Goal: Check status: Check status

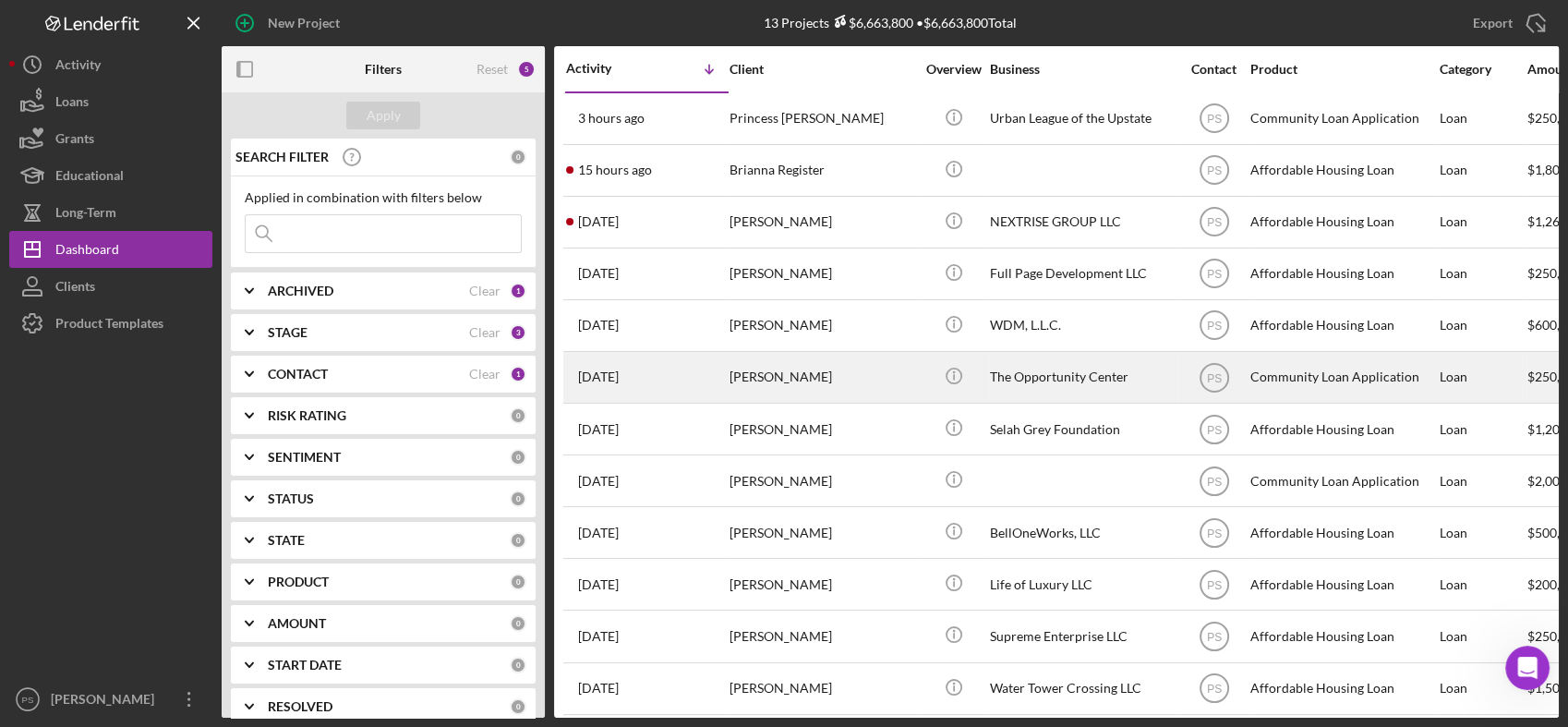
click at [814, 371] on div "[PERSON_NAME]" at bounding box center [822, 376] width 184 height 49
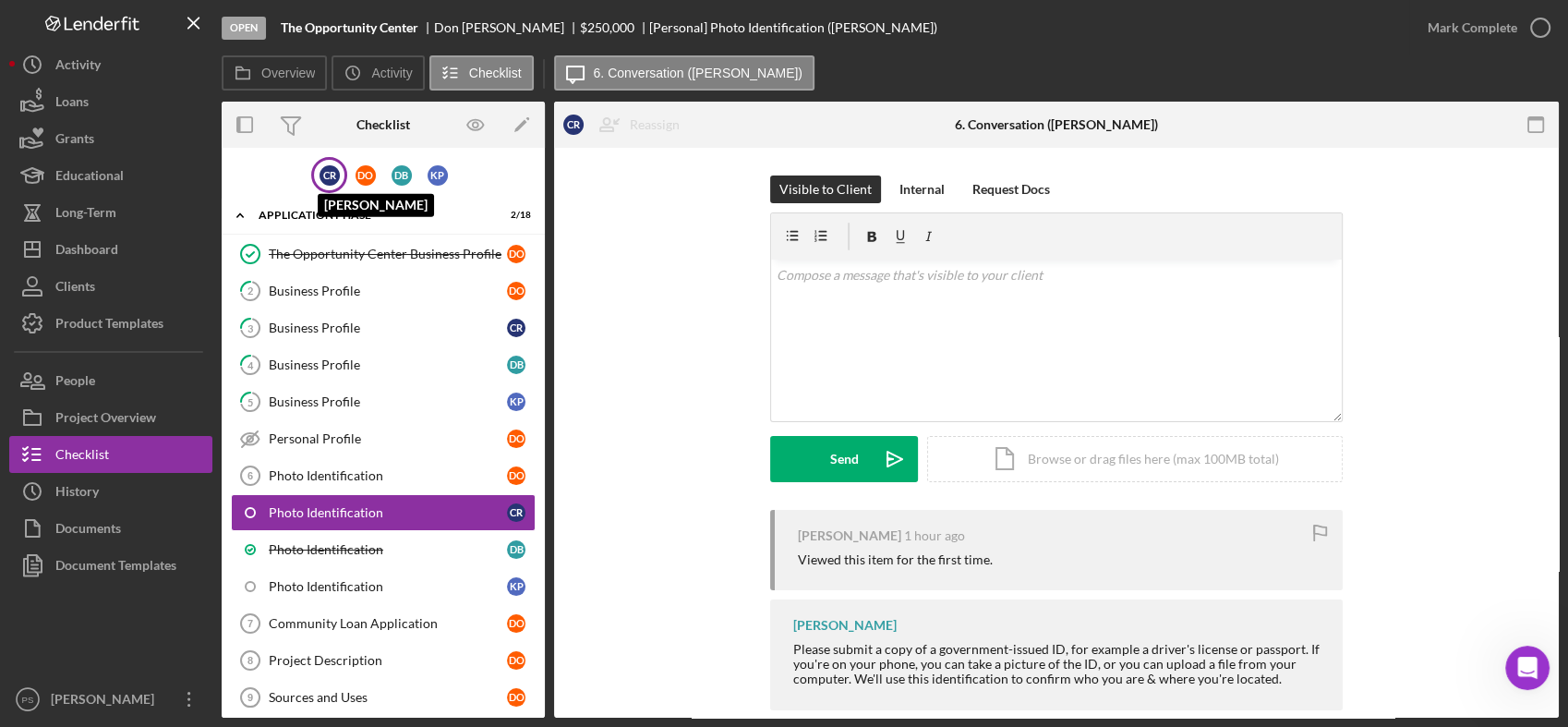
click at [331, 170] on div "C R" at bounding box center [329, 175] width 20 height 20
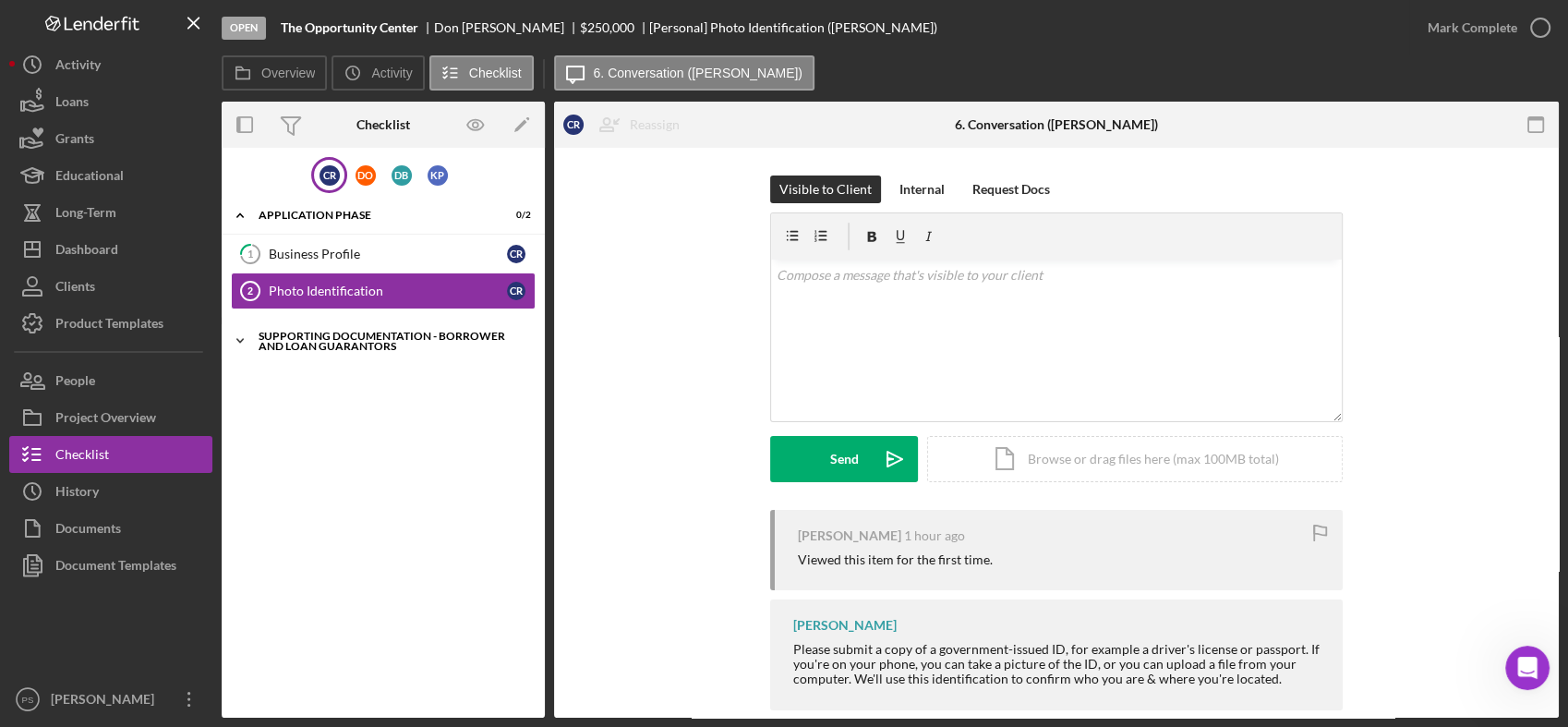
click at [243, 344] on icon "Icon/Expander" at bounding box center [240, 340] width 37 height 37
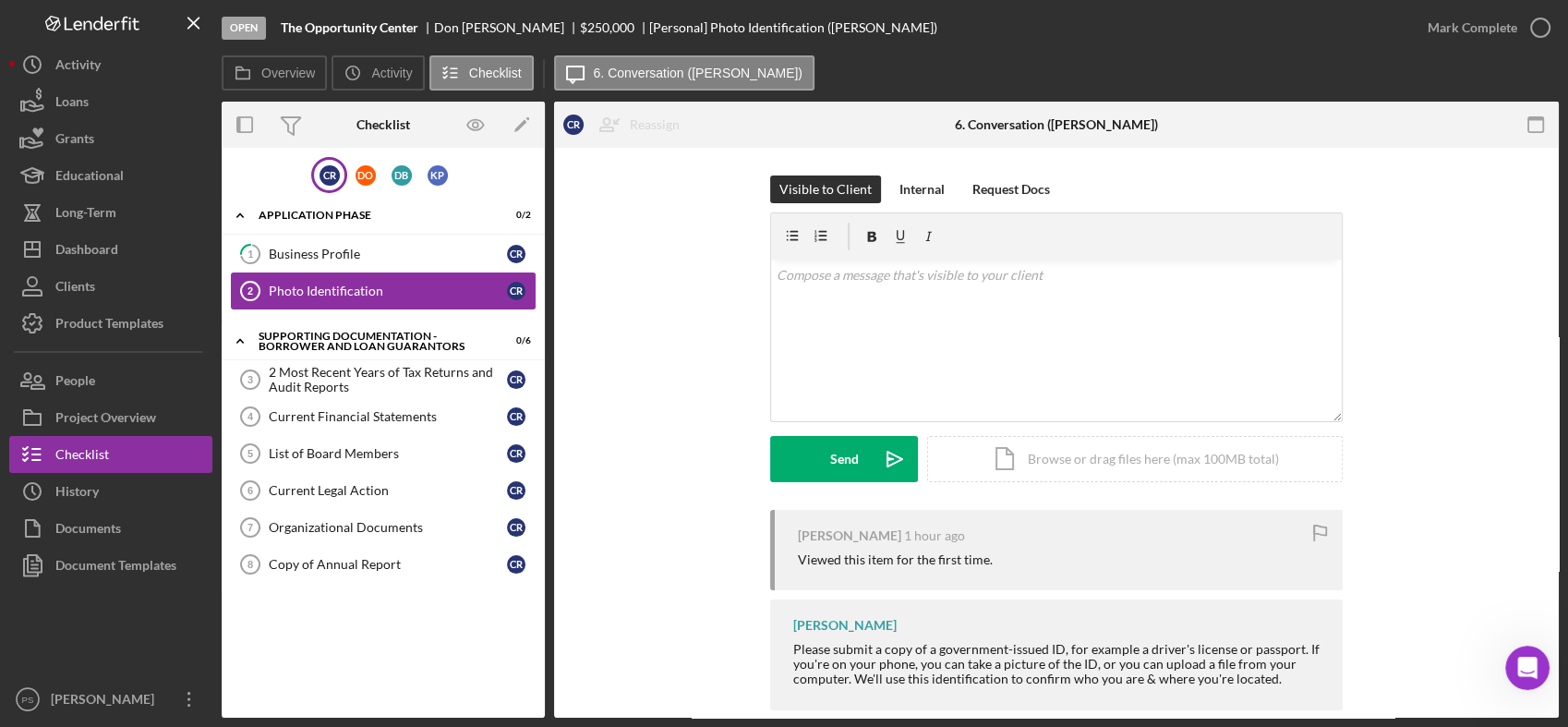
click at [262, 287] on icon "Photo Identification 2" at bounding box center [250, 290] width 46 height 46
click at [332, 166] on div "C R" at bounding box center [329, 175] width 20 height 20
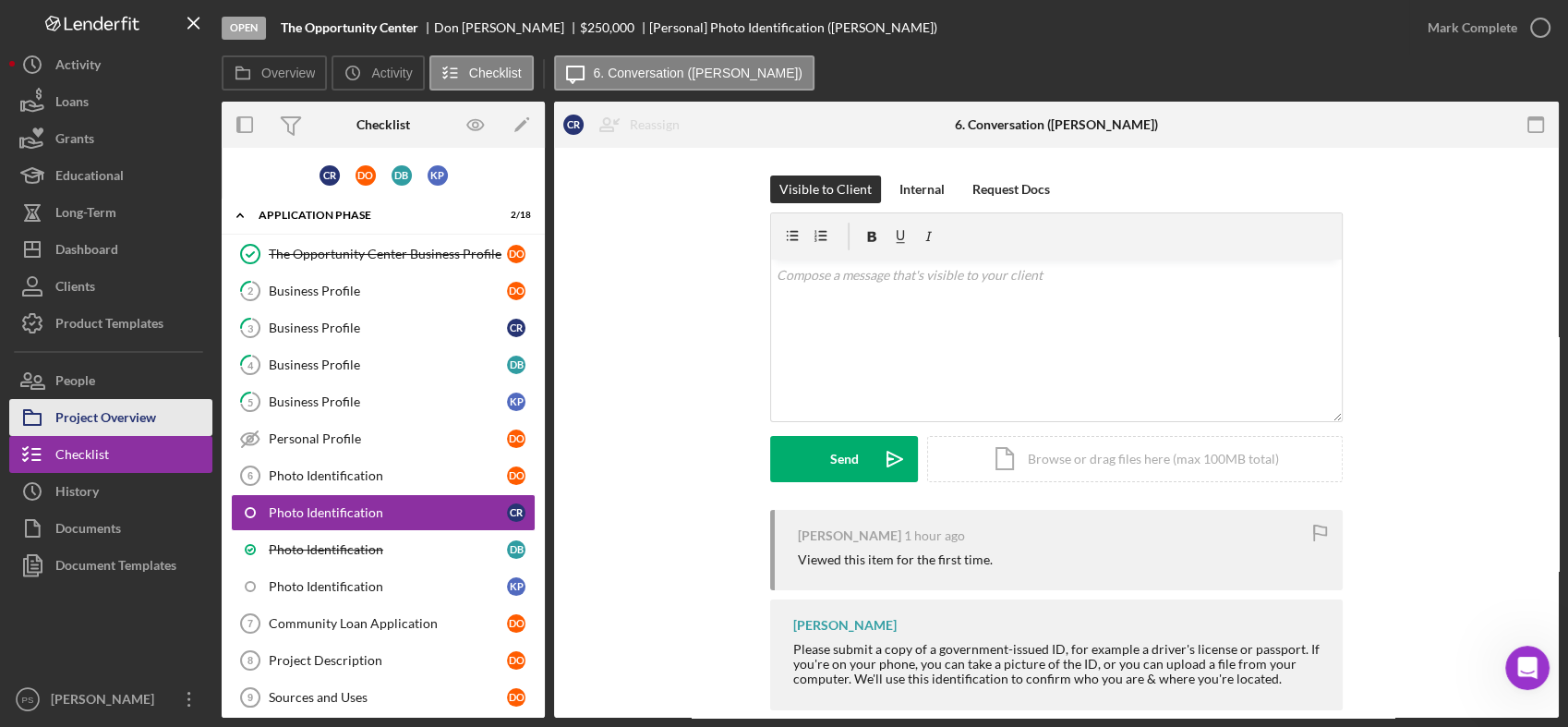
click at [108, 411] on div "Project Overview" at bounding box center [105, 419] width 100 height 41
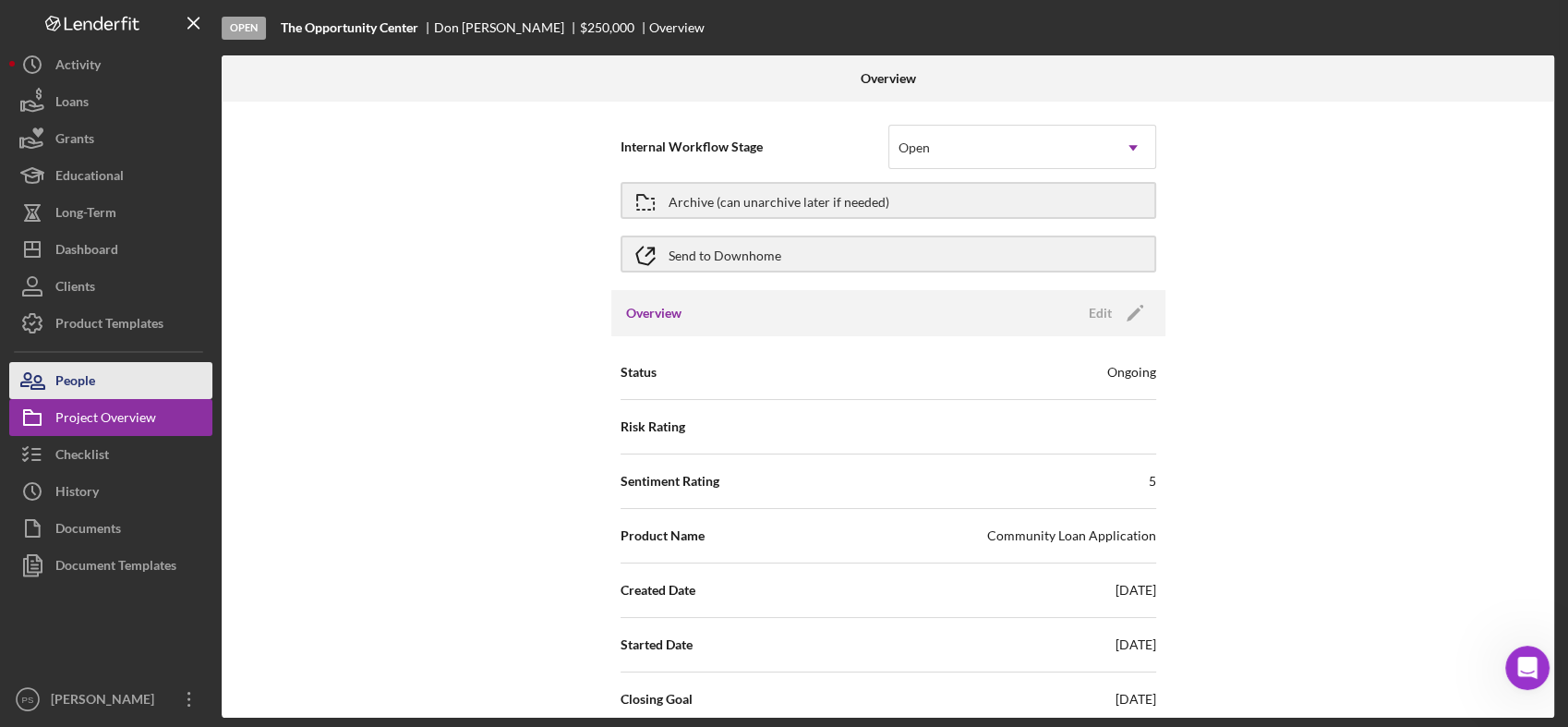
click at [120, 385] on button "People" at bounding box center [111, 380] width 204 height 37
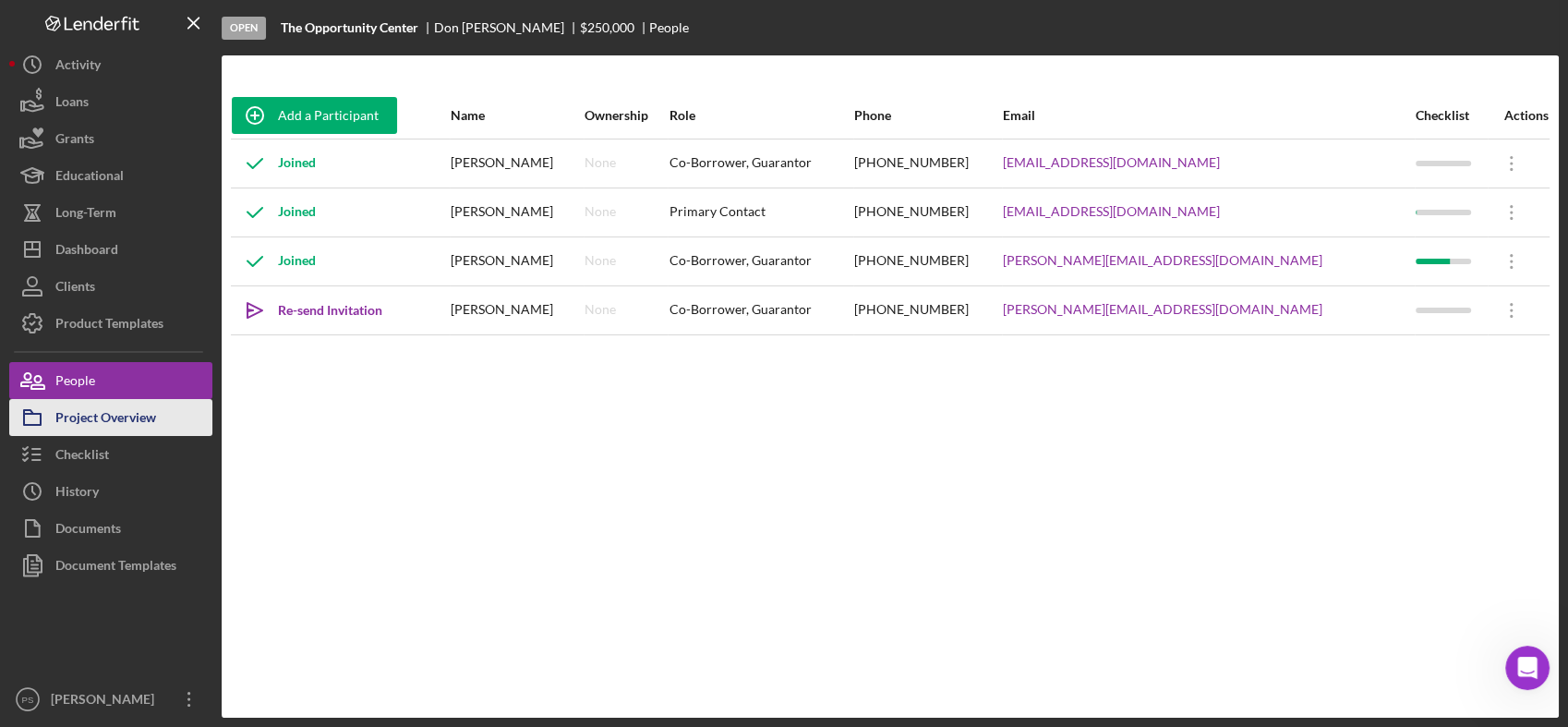
click at [176, 418] on button "Project Overview" at bounding box center [111, 417] width 204 height 37
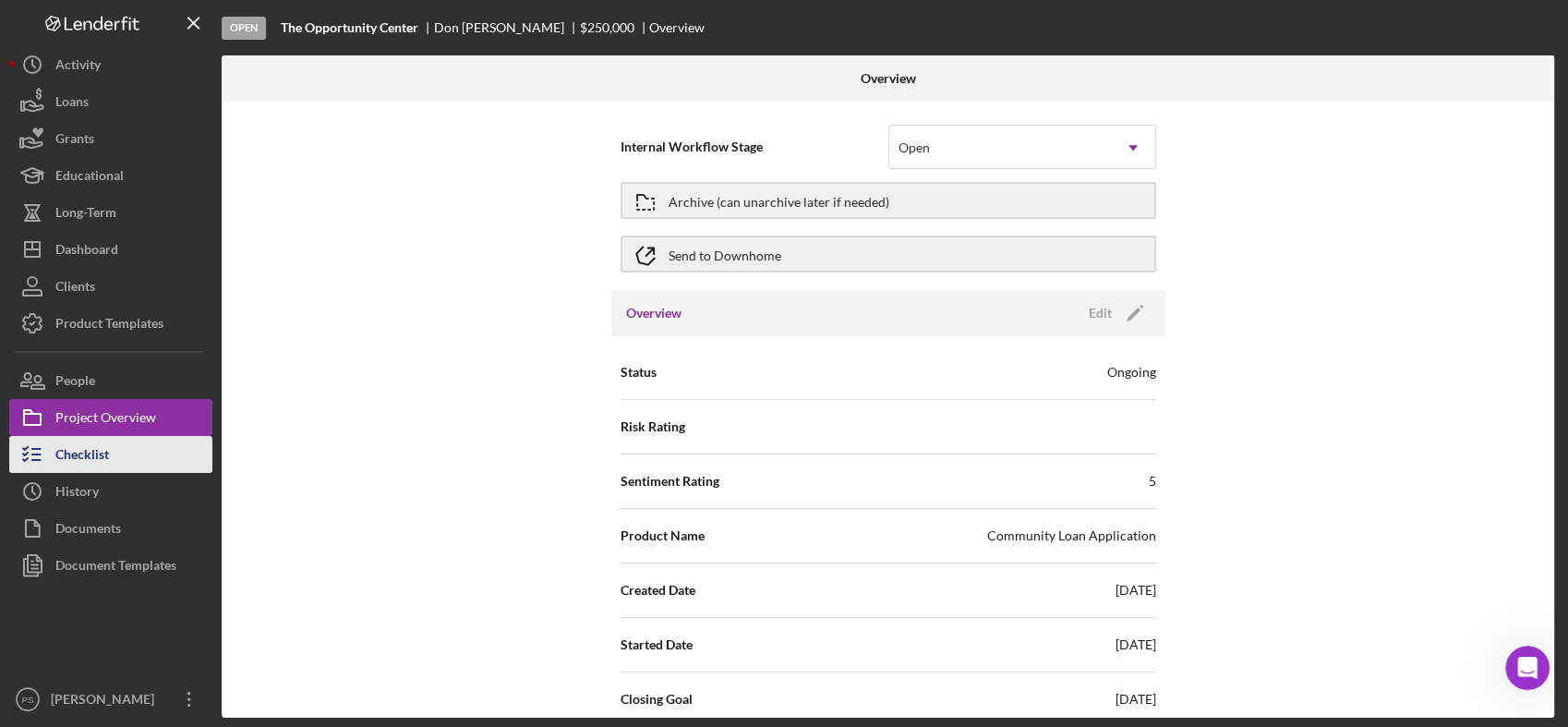
click at [160, 452] on button "Checklist" at bounding box center [111, 454] width 204 height 37
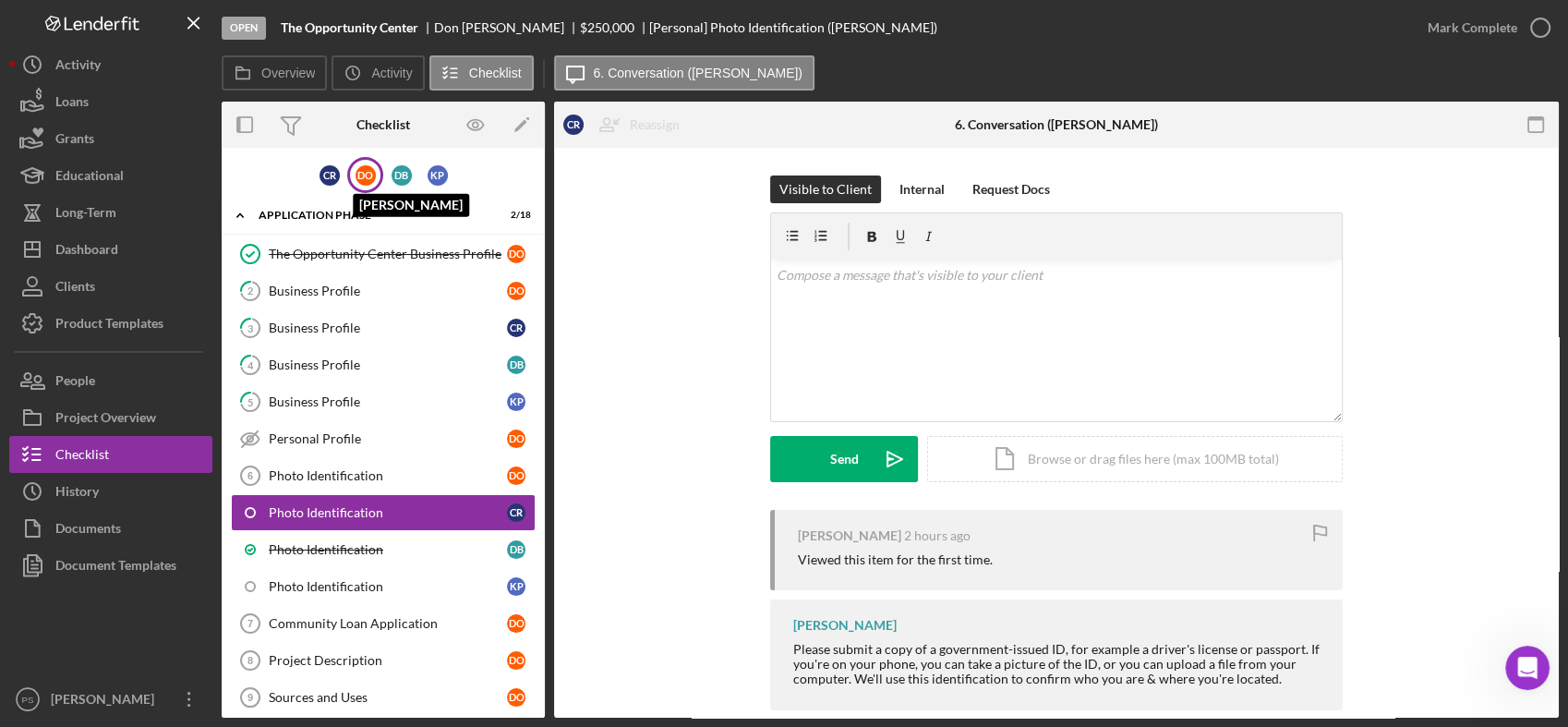
click at [359, 178] on div "D O" at bounding box center [365, 175] width 20 height 20
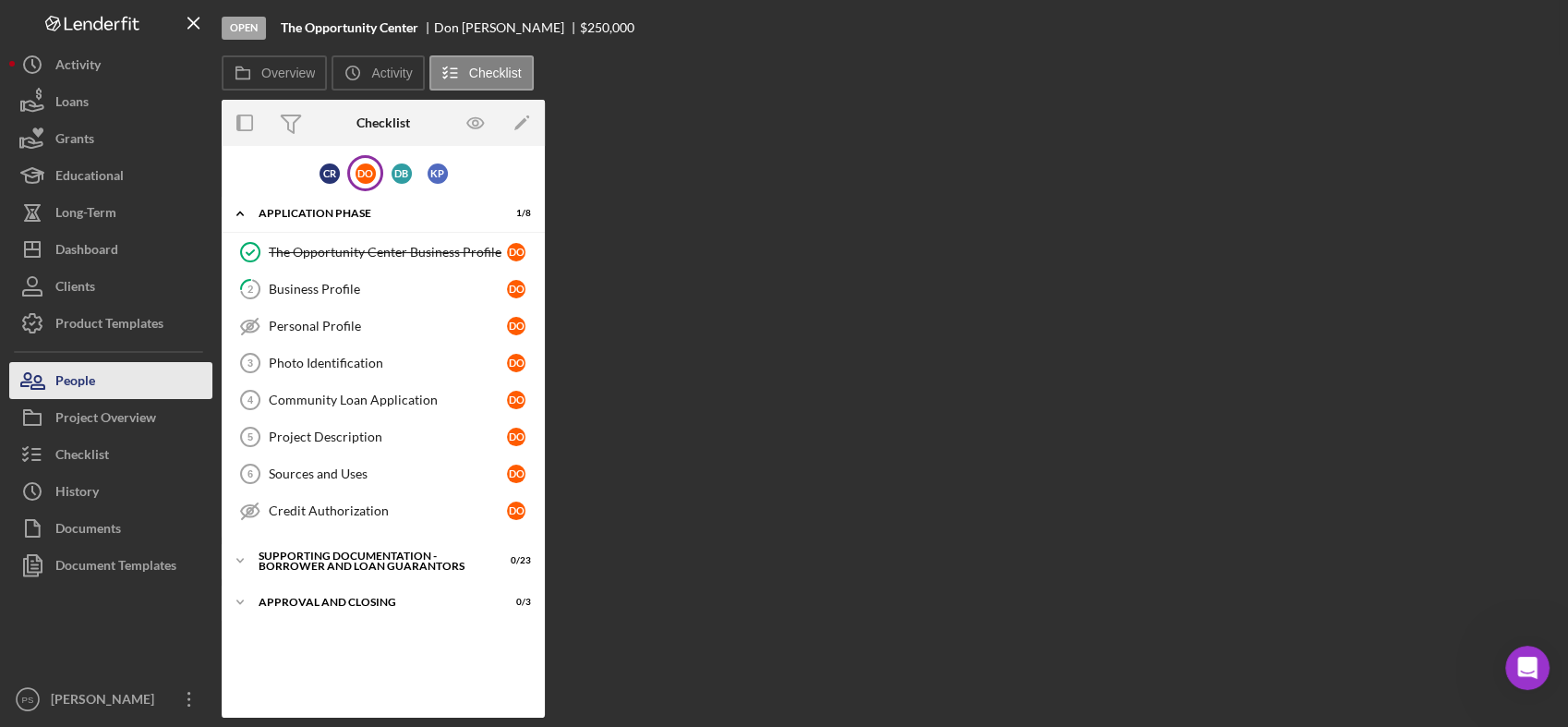
click at [155, 384] on button "People" at bounding box center [111, 380] width 204 height 37
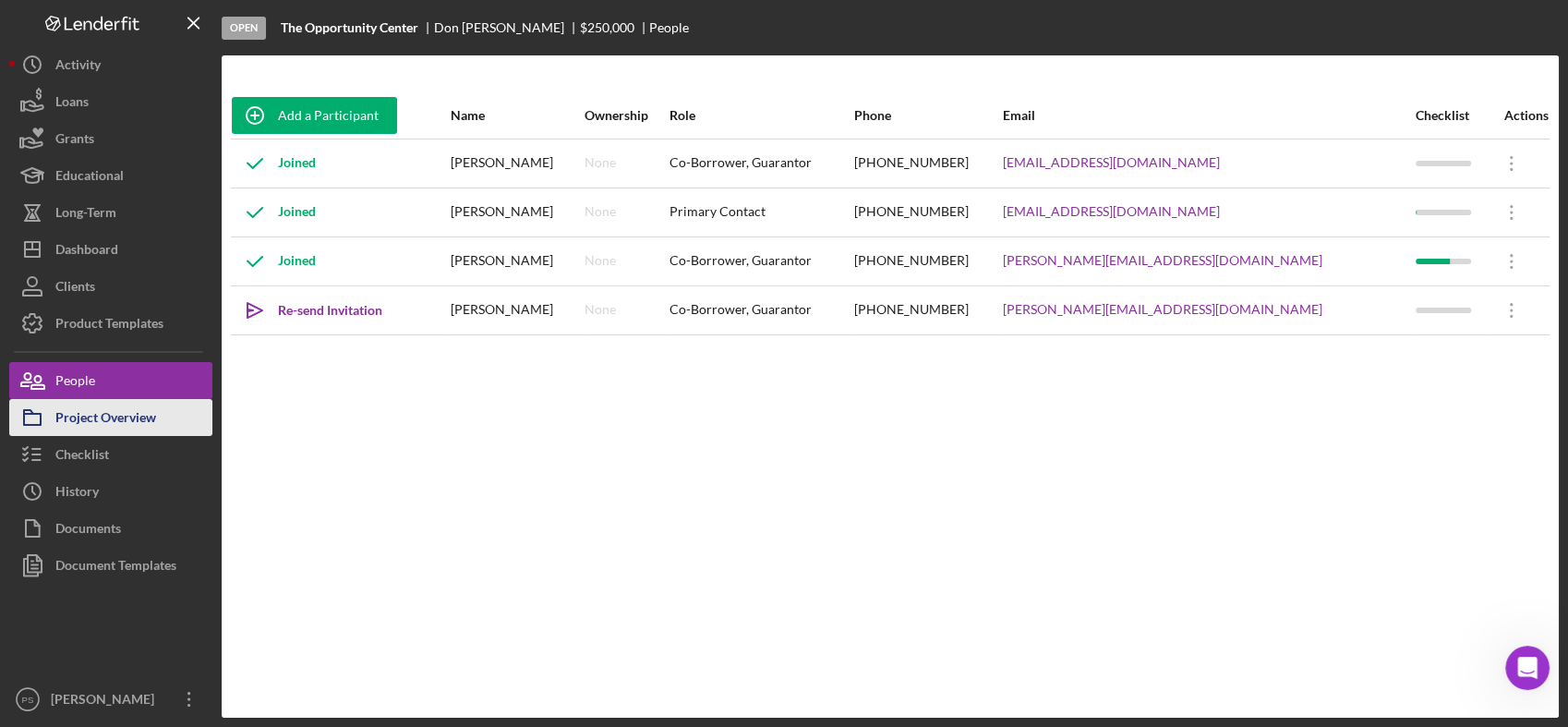
click at [112, 420] on div "Project Overview" at bounding box center [105, 419] width 100 height 41
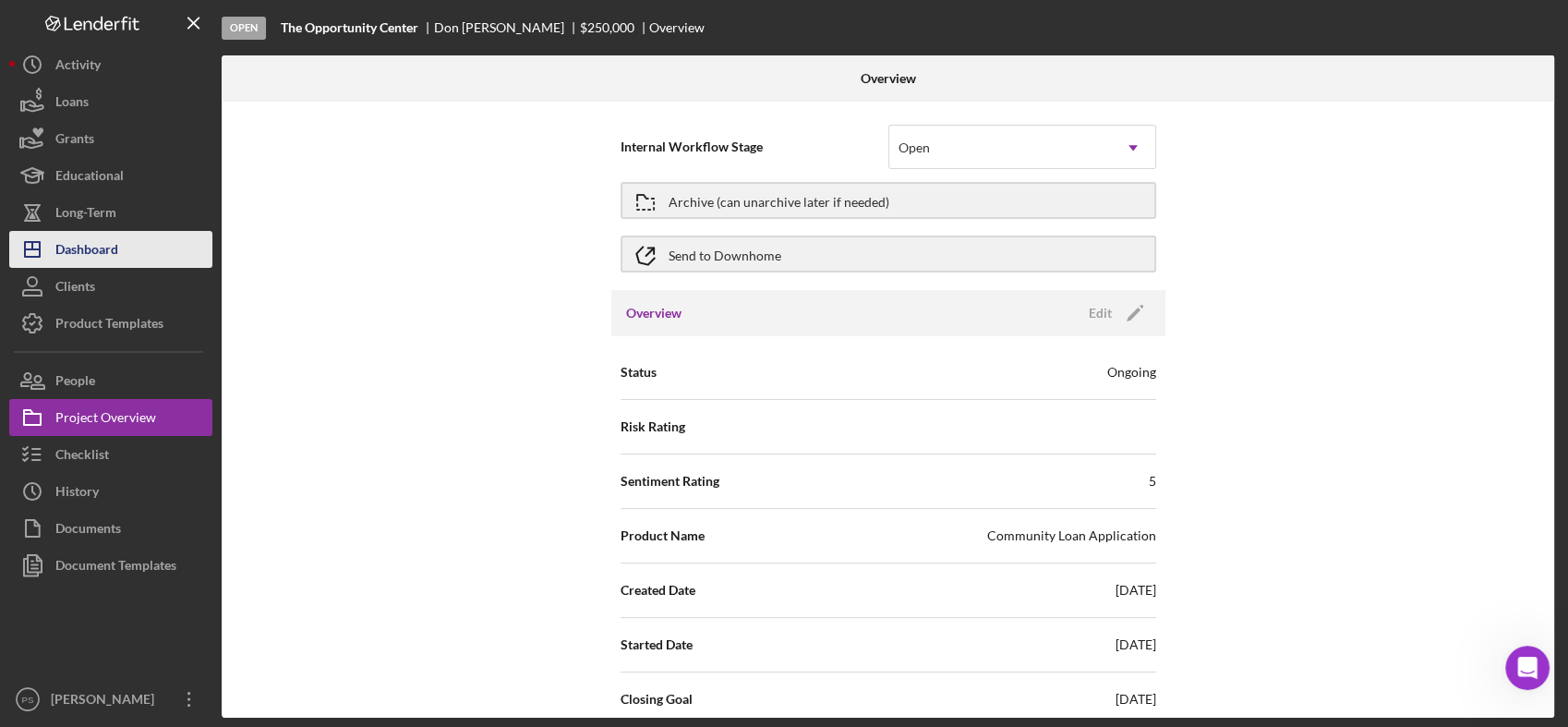
click at [112, 251] on div "Dashboard" at bounding box center [87, 251] width 63 height 41
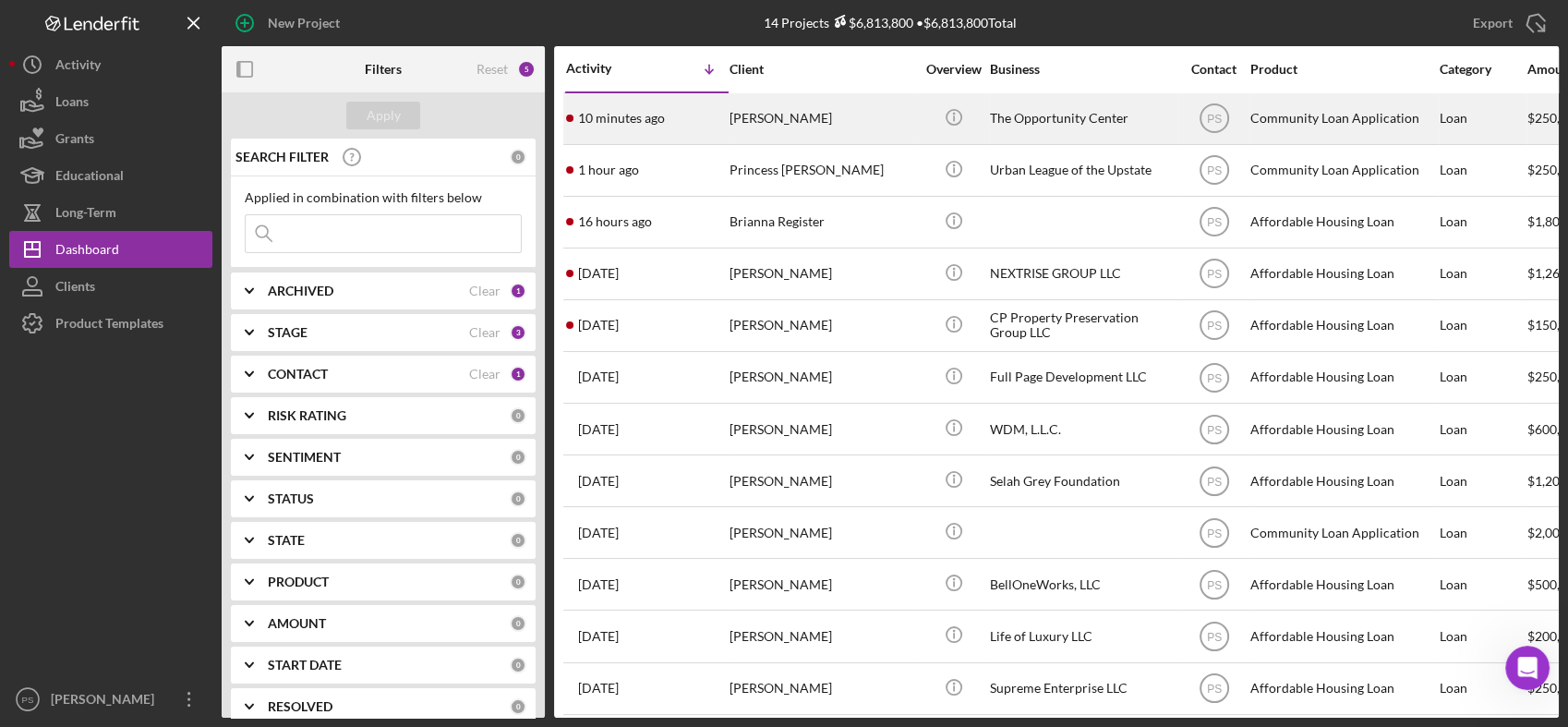
click at [790, 118] on div "[PERSON_NAME]" at bounding box center [822, 118] width 184 height 49
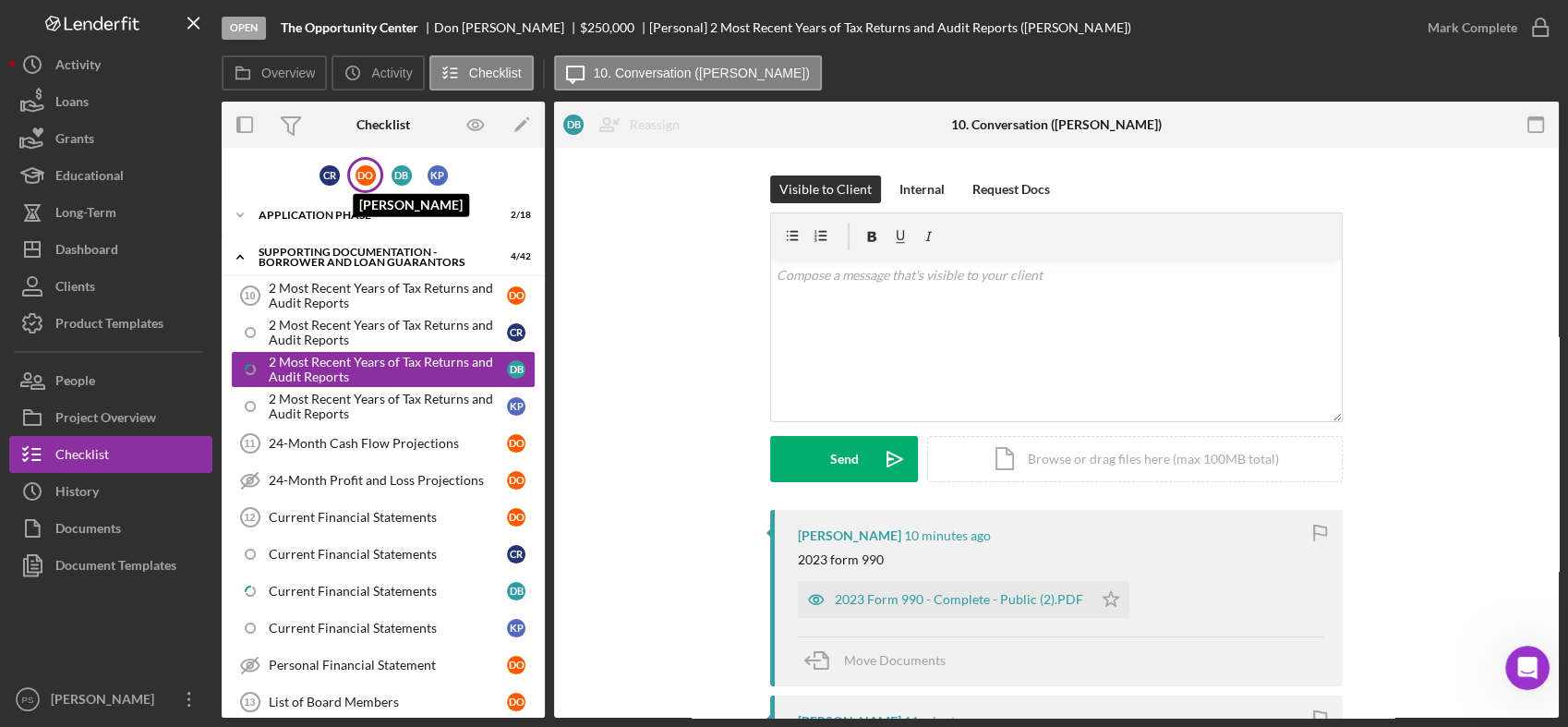
click at [367, 167] on div "D O" at bounding box center [365, 175] width 20 height 20
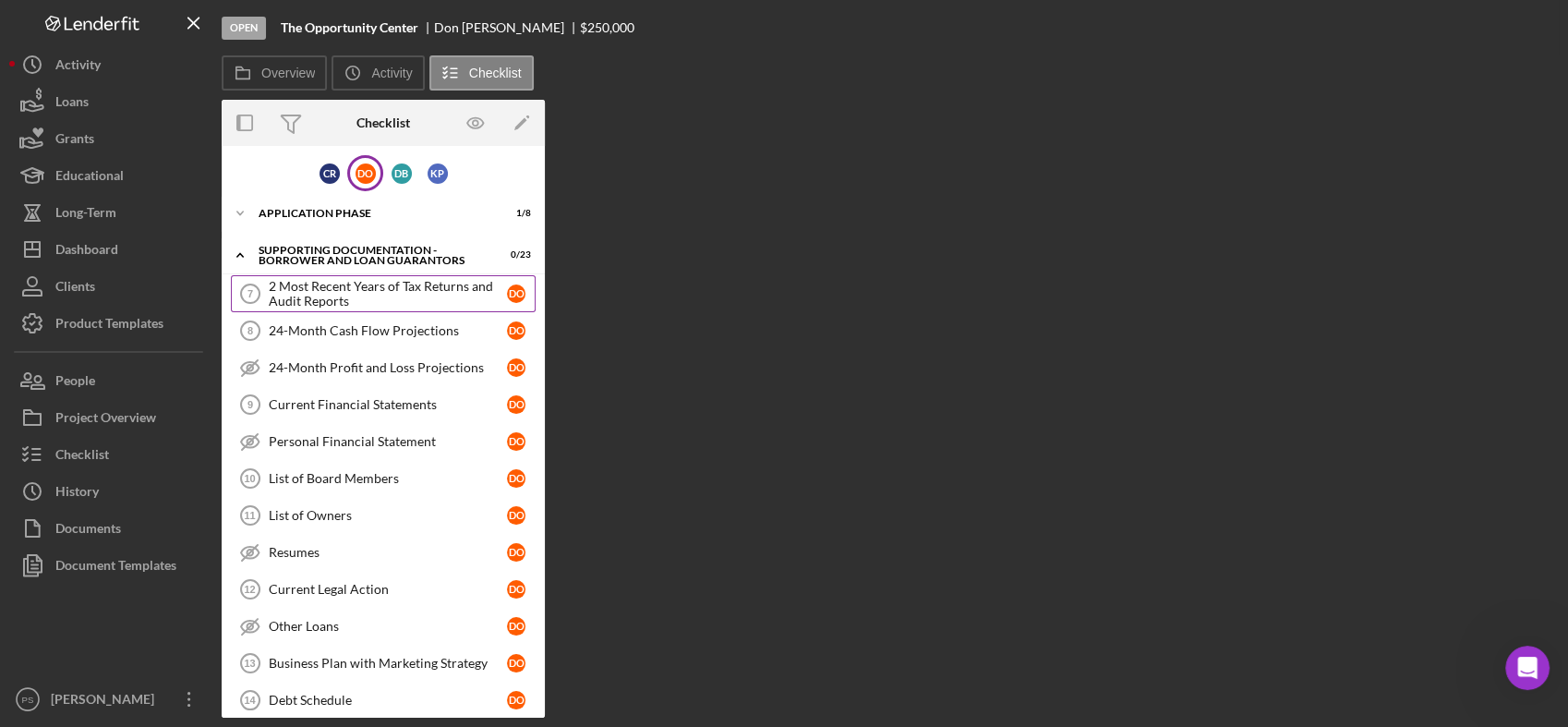
click at [393, 305] on div "2 Most Recent Years of Tax Returns and Audit Reports" at bounding box center [387, 293] width 238 height 30
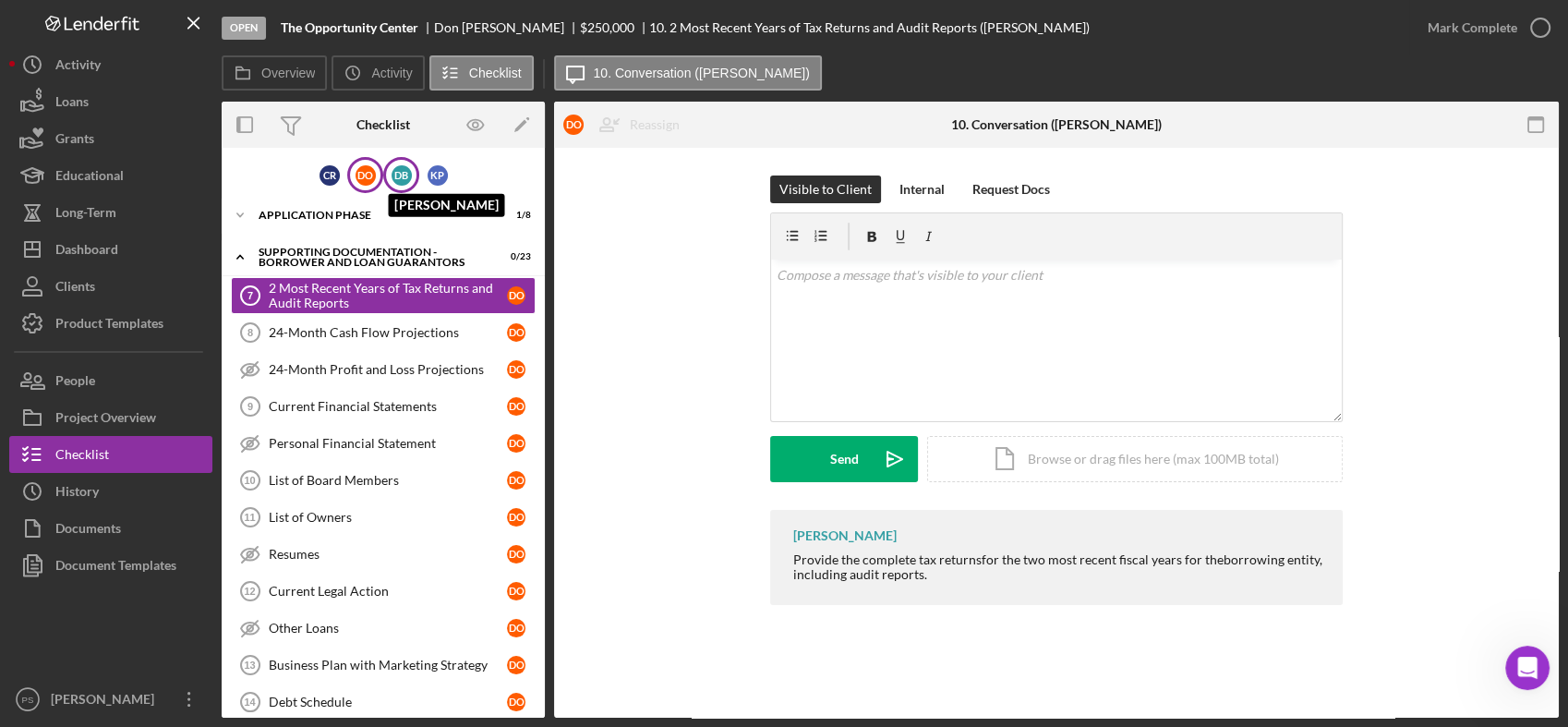
click at [397, 171] on div "D B" at bounding box center [401, 175] width 20 height 20
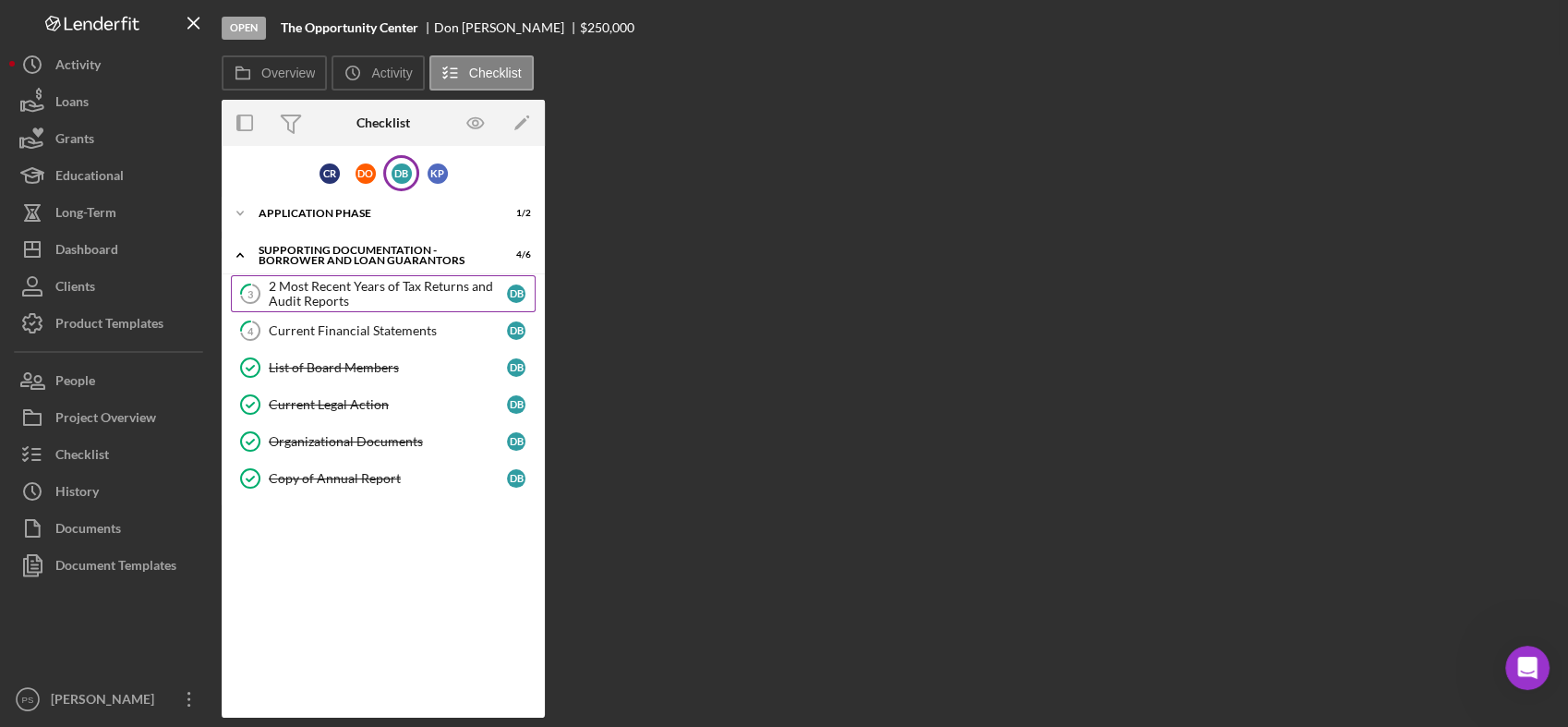
click at [373, 290] on div "2 Most Recent Years of Tax Returns and Audit Reports" at bounding box center [387, 293] width 238 height 30
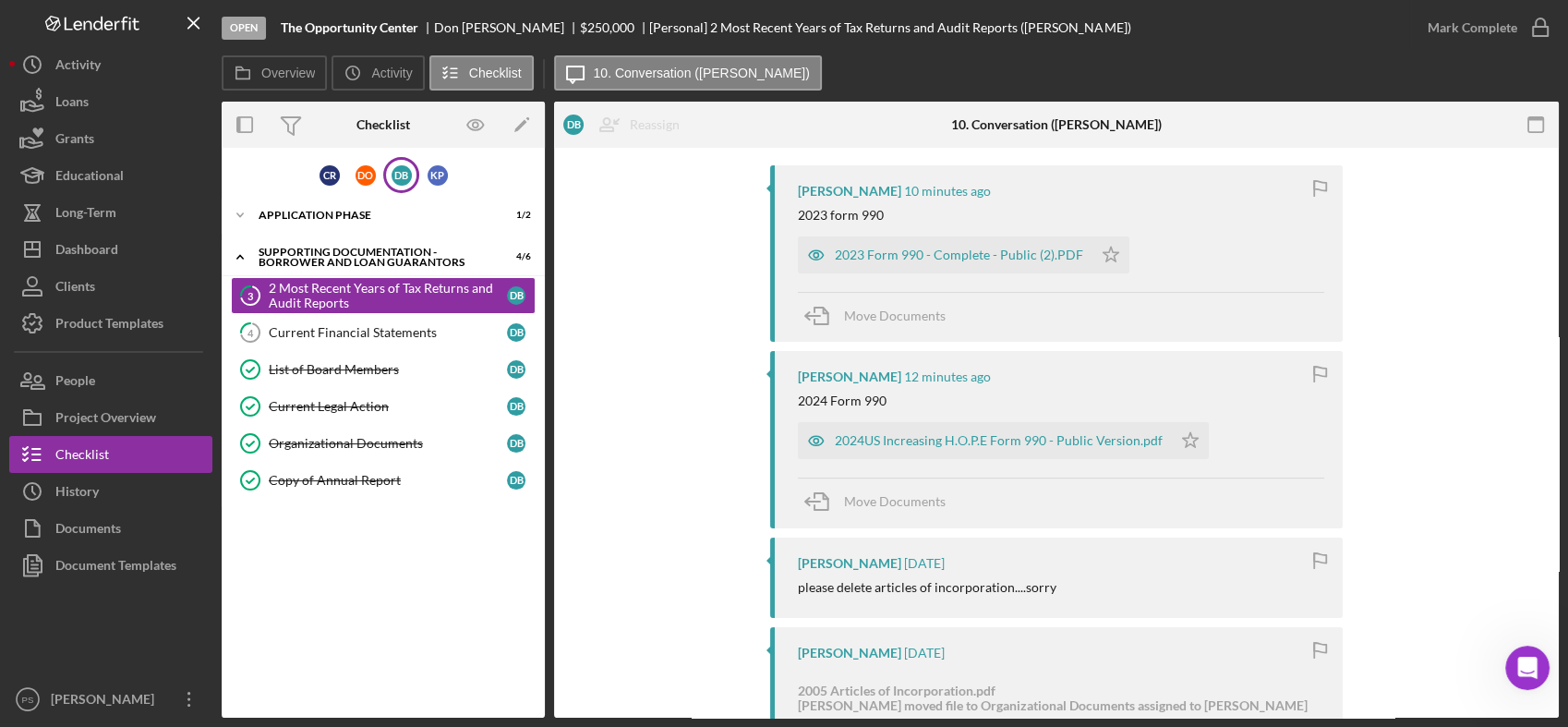
scroll to position [342, 0]
click at [393, 327] on div "Current Financial Statements" at bounding box center [387, 331] width 238 height 14
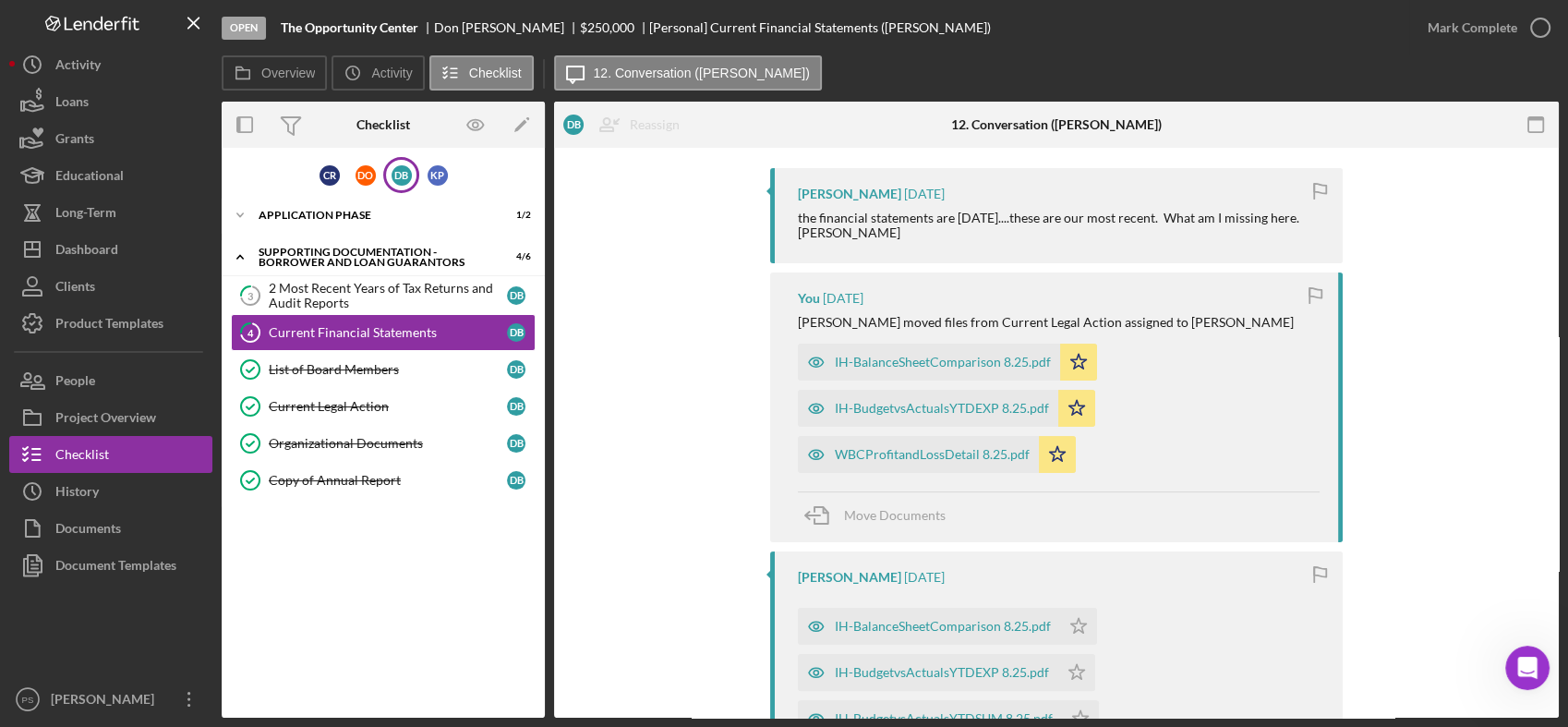
scroll to position [410, 0]
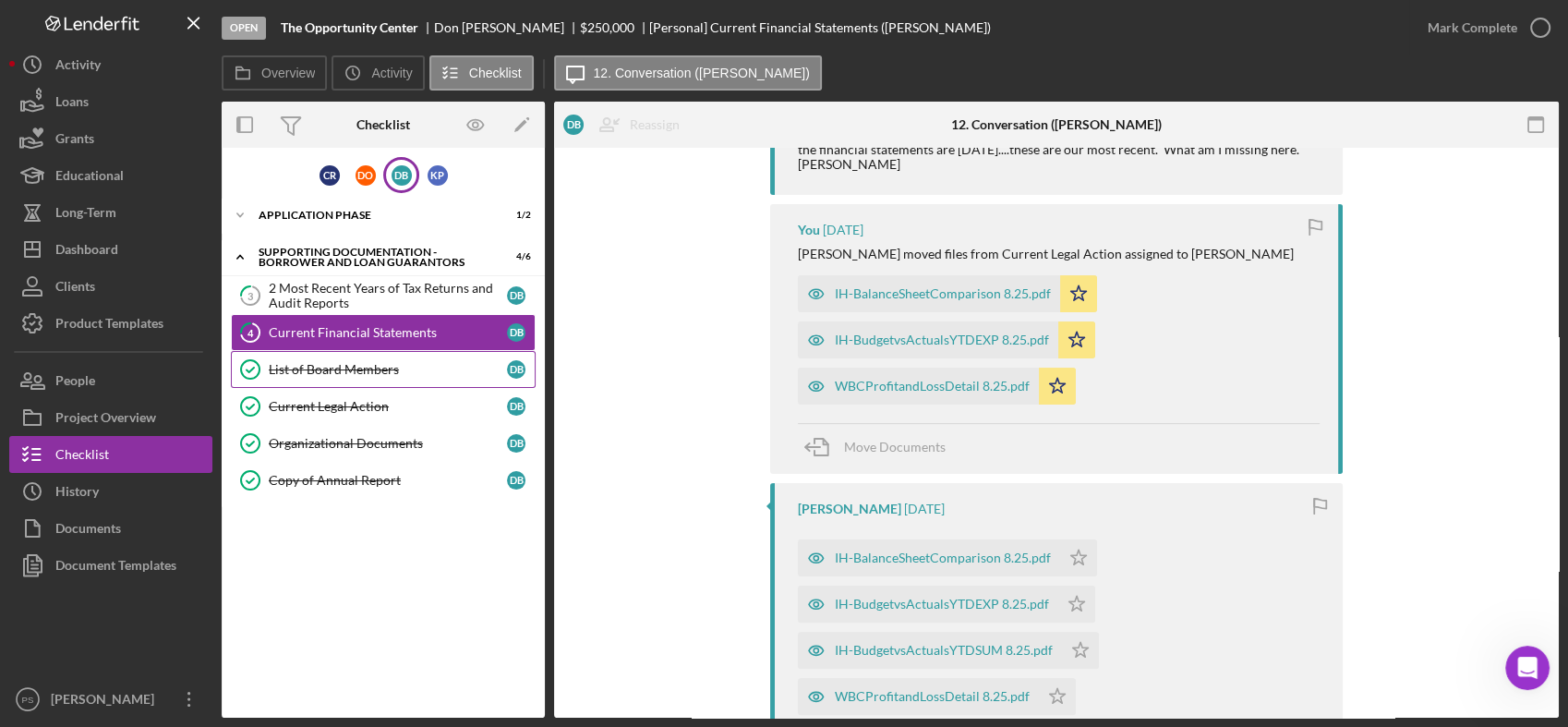
click at [386, 370] on div "List of Board Members" at bounding box center [387, 369] width 238 height 14
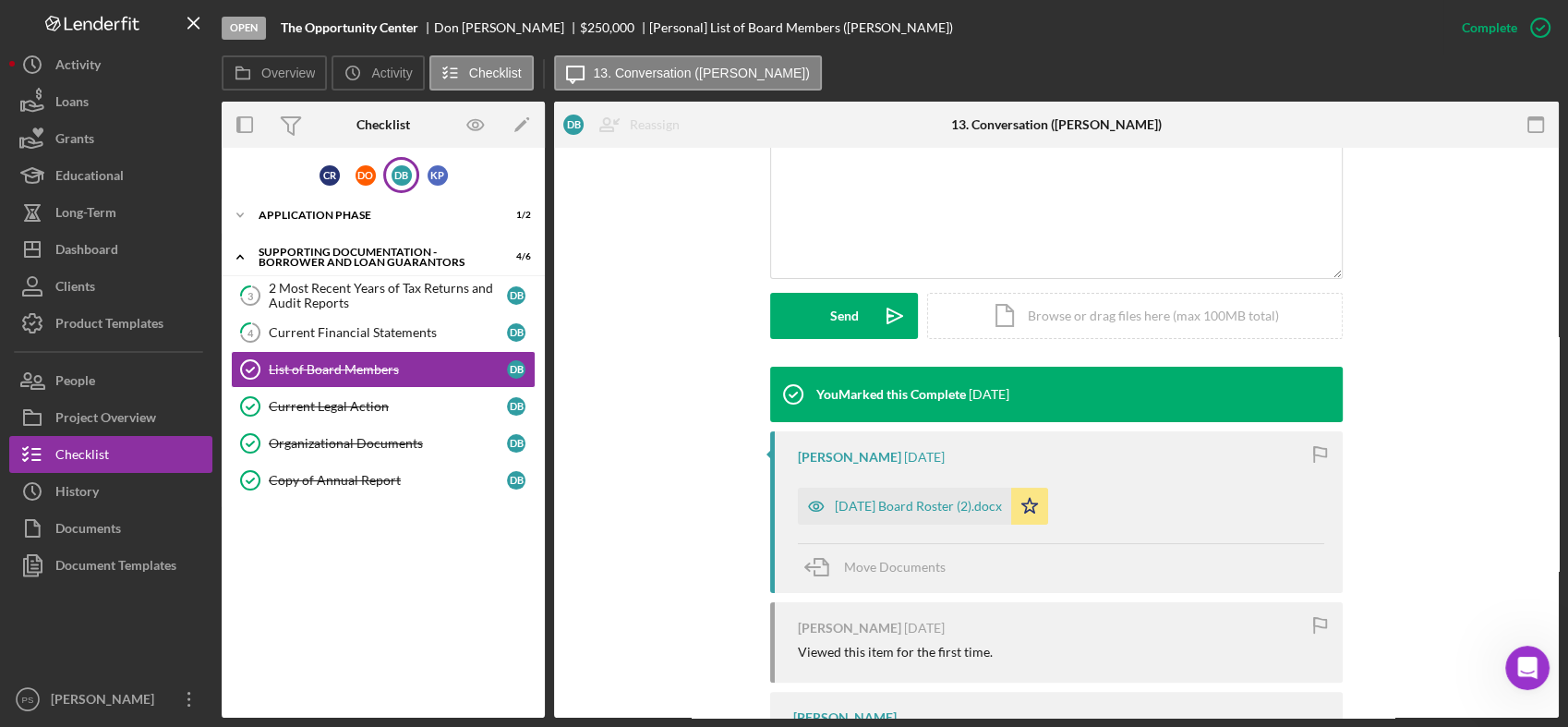
scroll to position [479, 0]
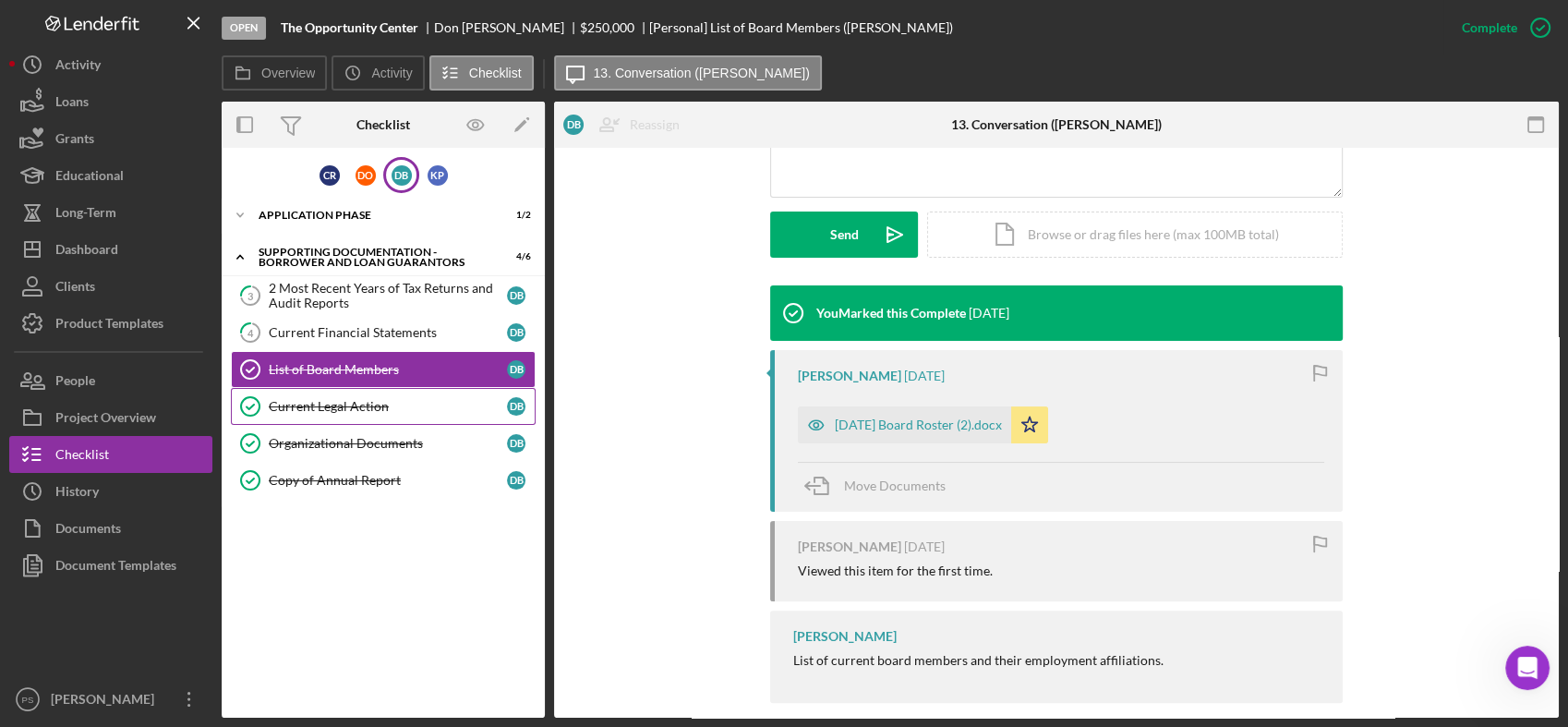
click at [374, 401] on div "Current Legal Action" at bounding box center [387, 406] width 238 height 14
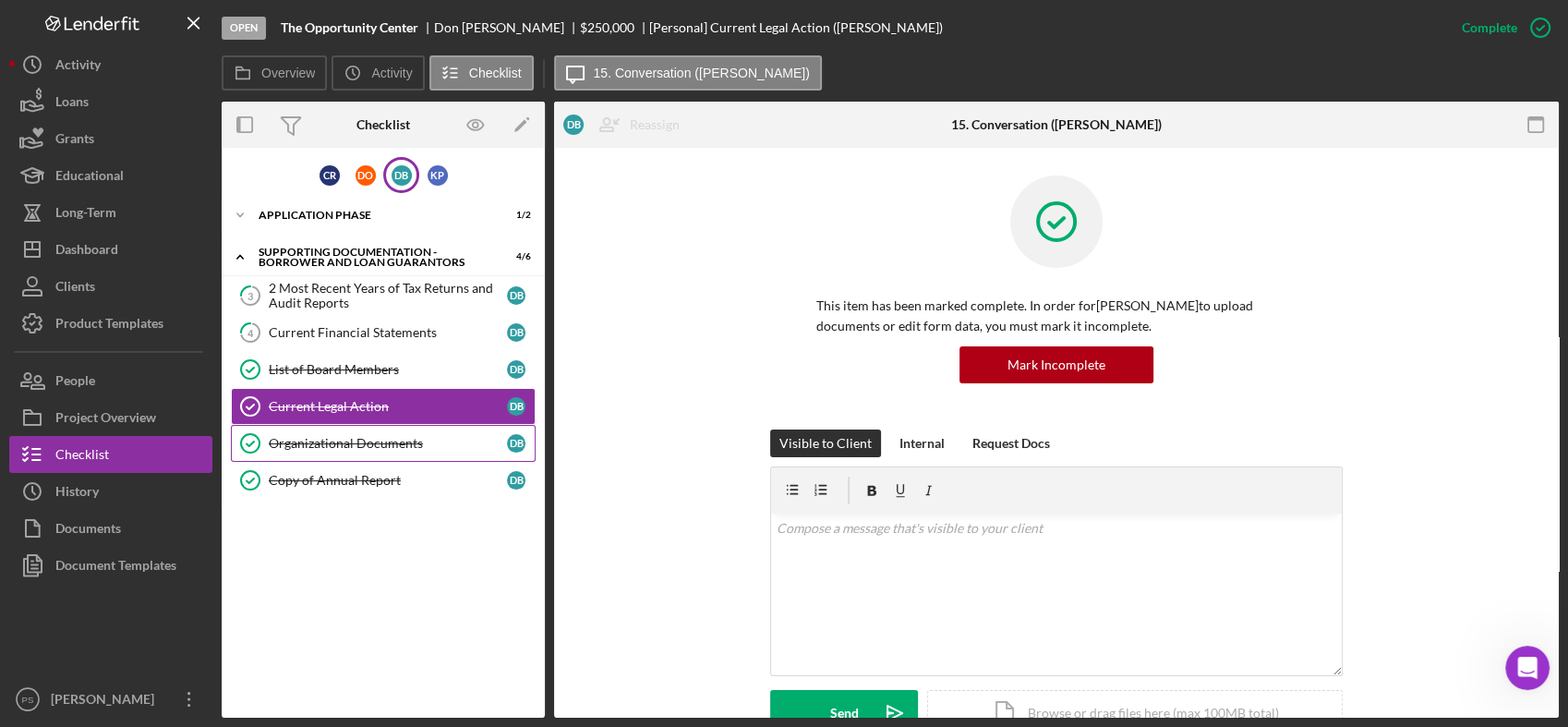
click at [386, 438] on div "Organizational Documents" at bounding box center [387, 442] width 238 height 14
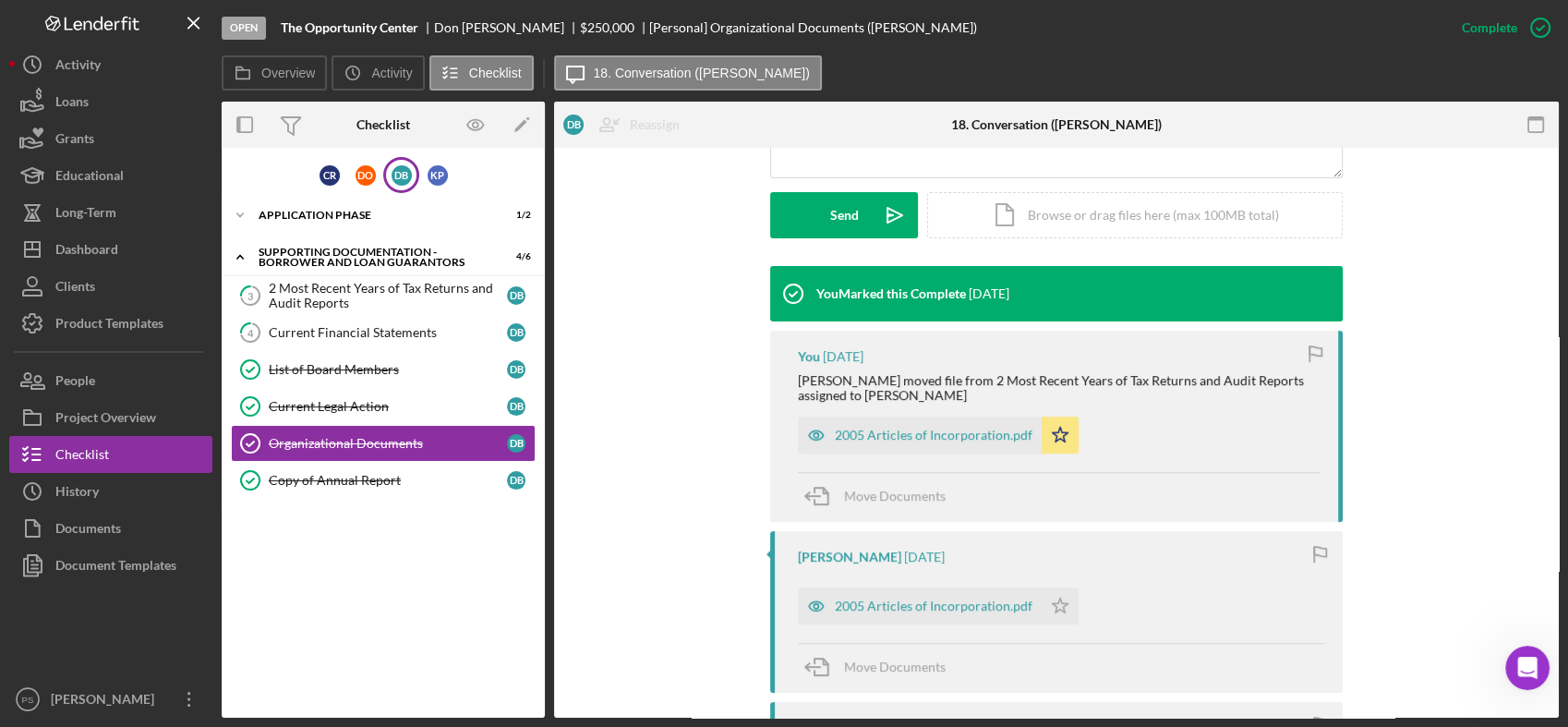
scroll to position [615, 0]
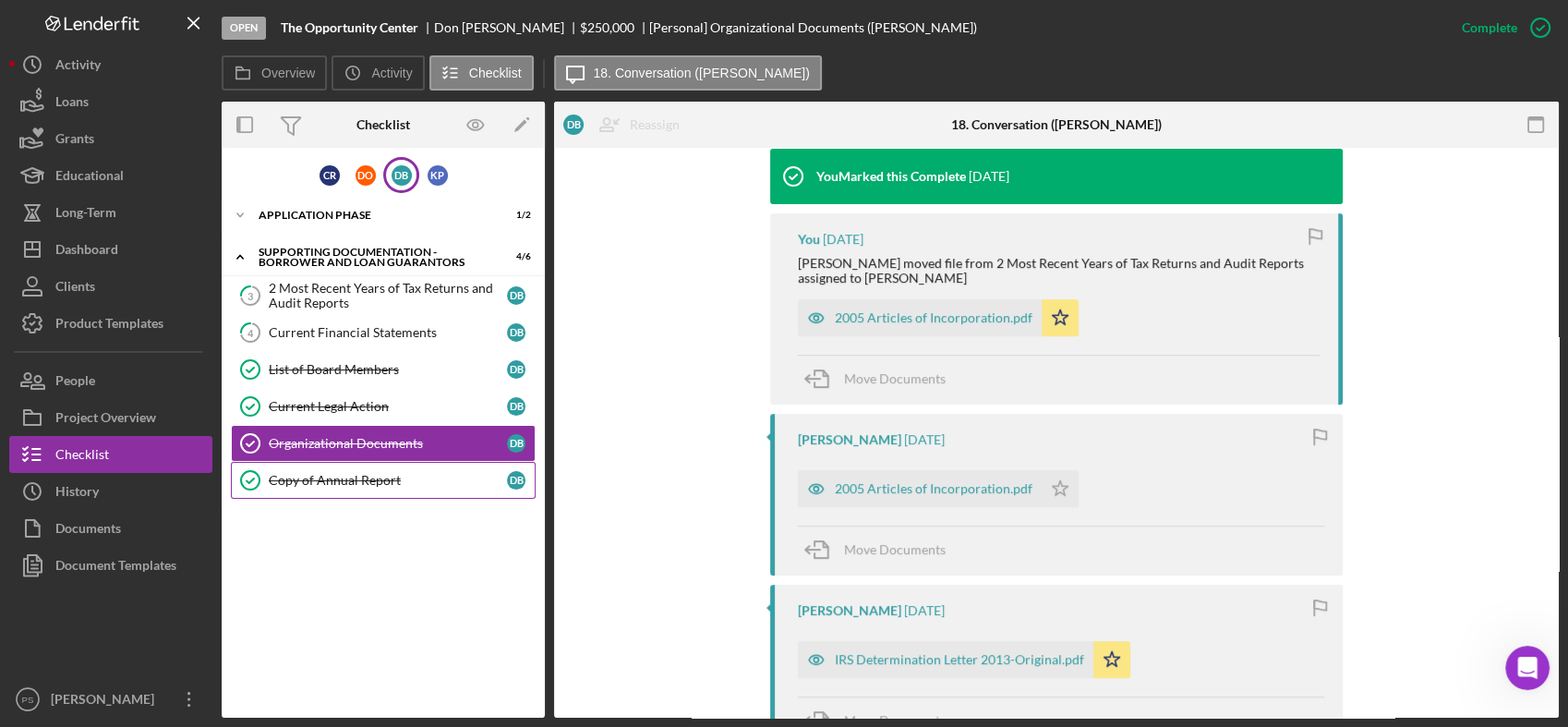
click at [381, 465] on link "Copy of Annual Report Copy of Annual Report D B" at bounding box center [383, 480] width 305 height 37
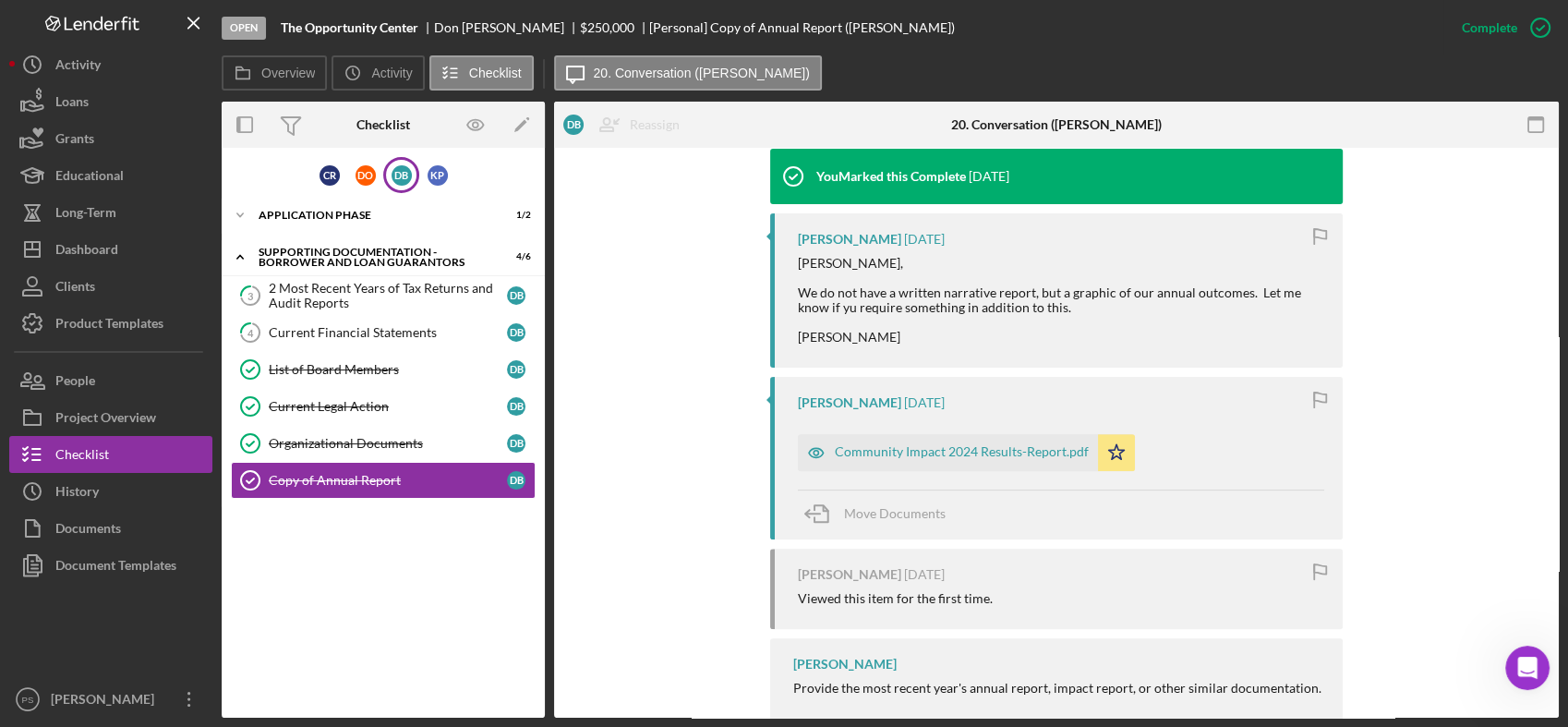
scroll to position [664, 0]
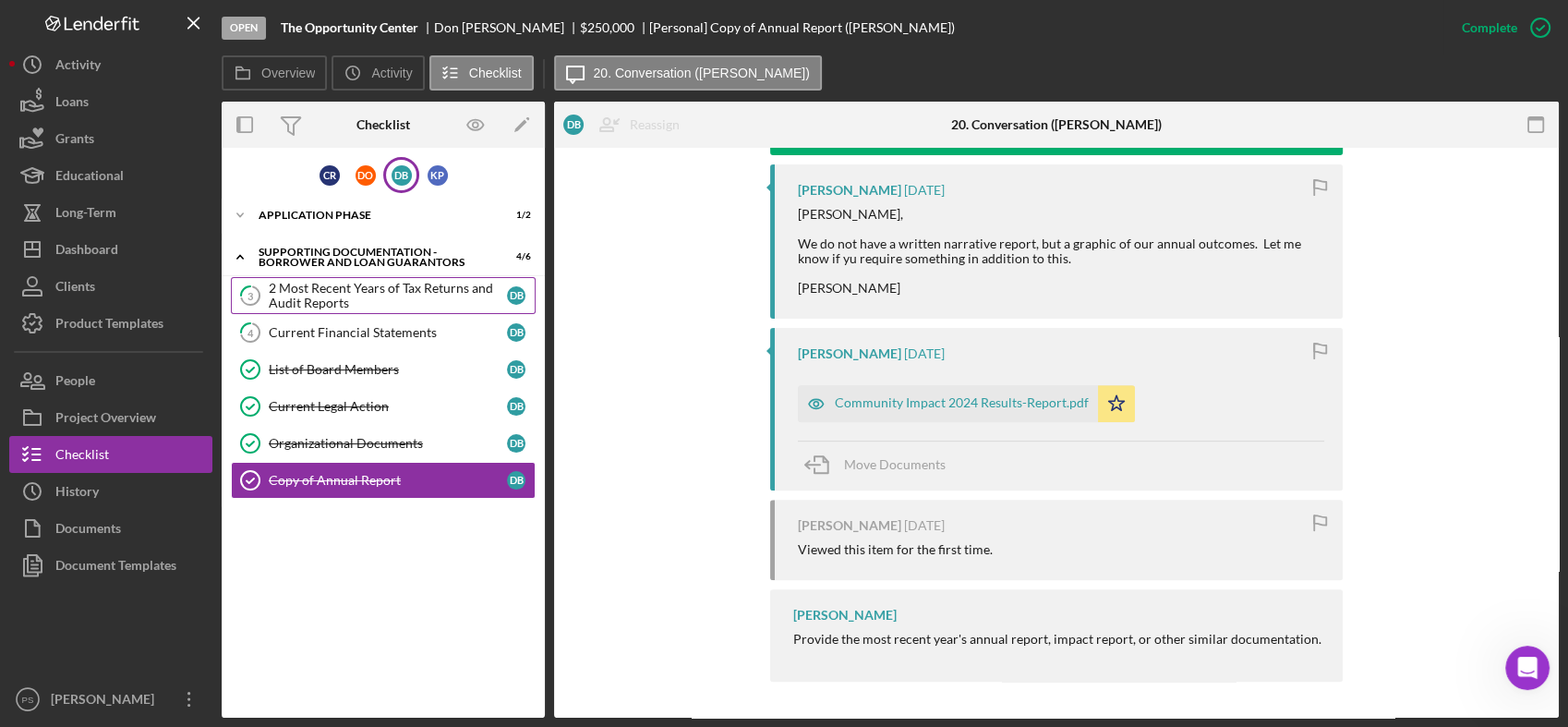
click at [381, 286] on div "2 Most Recent Years of Tax Returns and Audit Reports" at bounding box center [387, 295] width 238 height 30
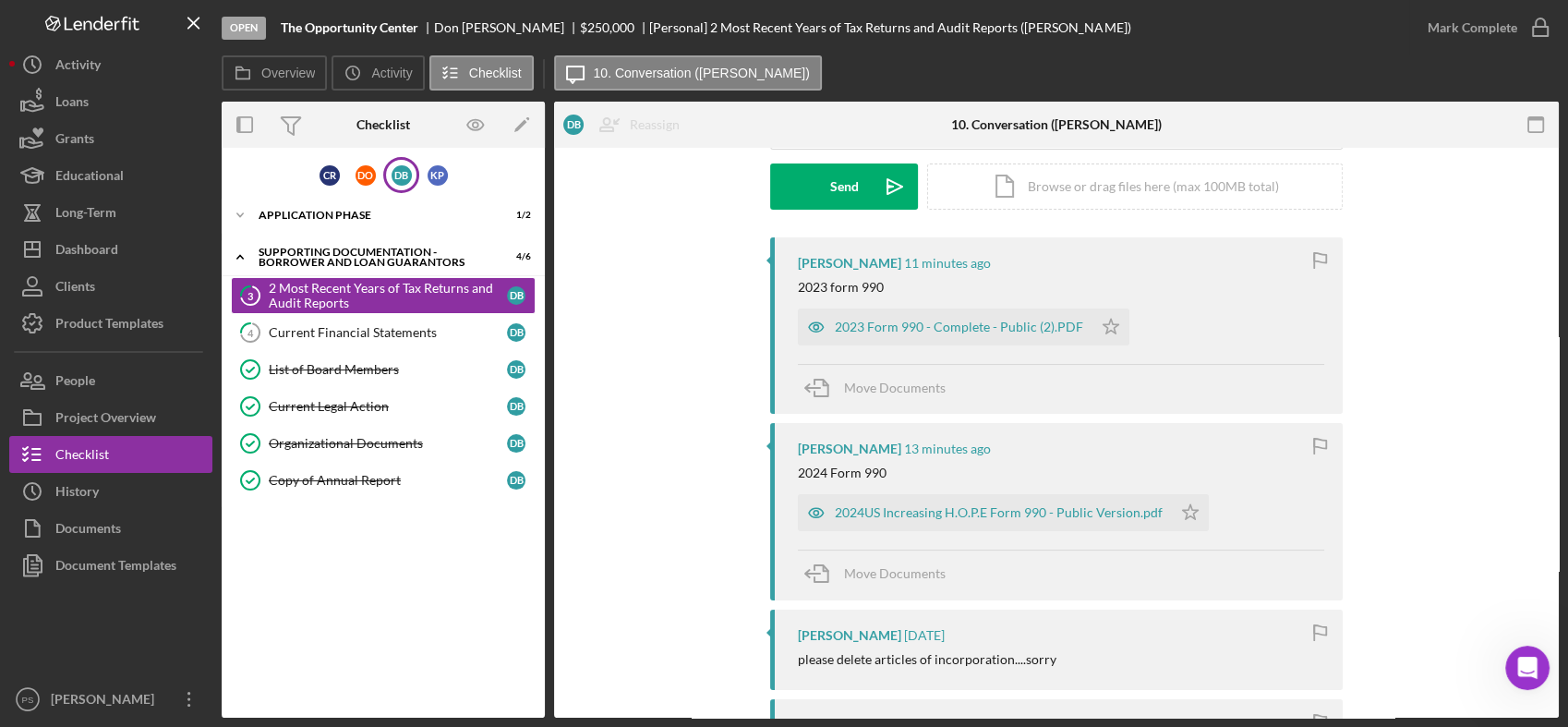
scroll to position [273, 0]
click at [917, 507] on div "2024US Increasing H.O.P.E Form 990 - Public Version.pdf" at bounding box center [999, 511] width 328 height 14
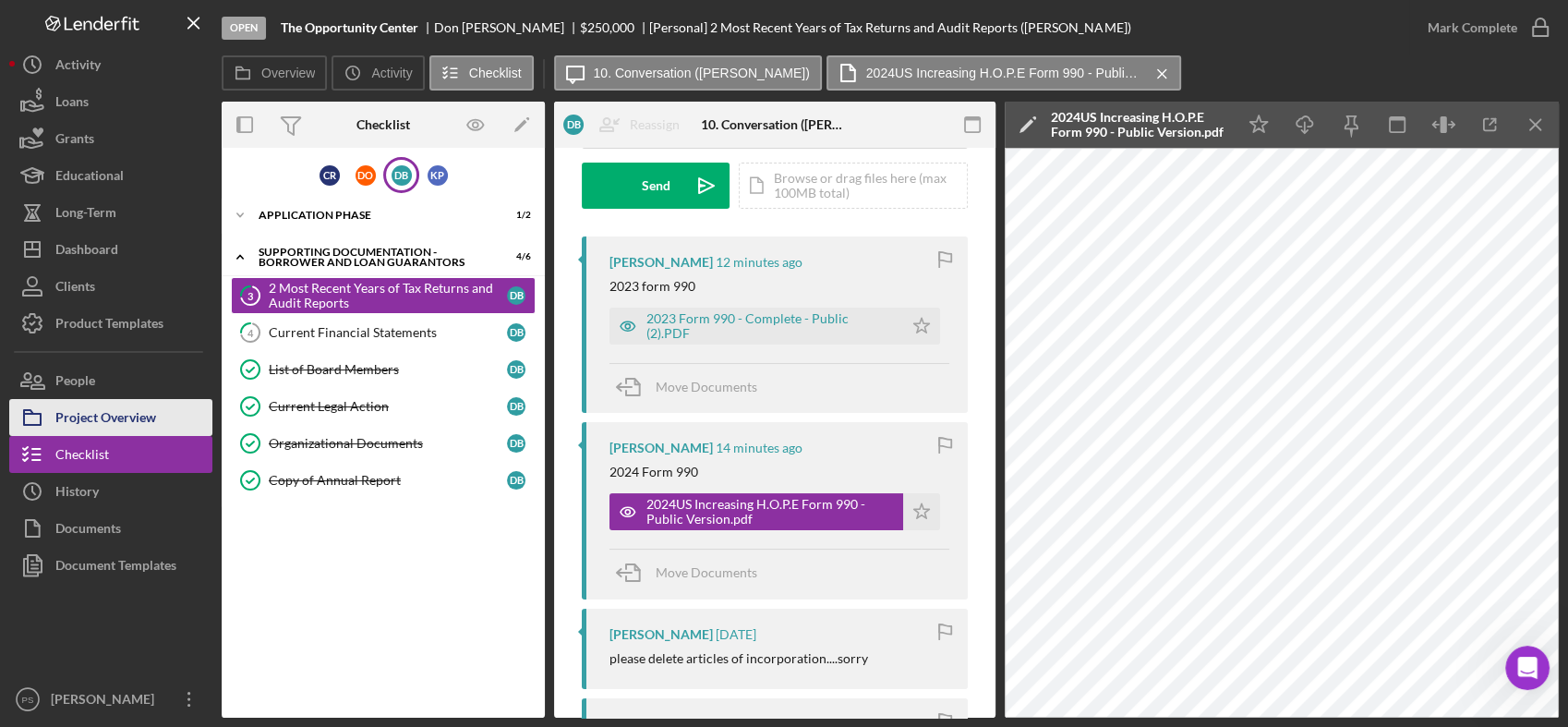
click at [140, 414] on div "Project Overview" at bounding box center [105, 419] width 100 height 41
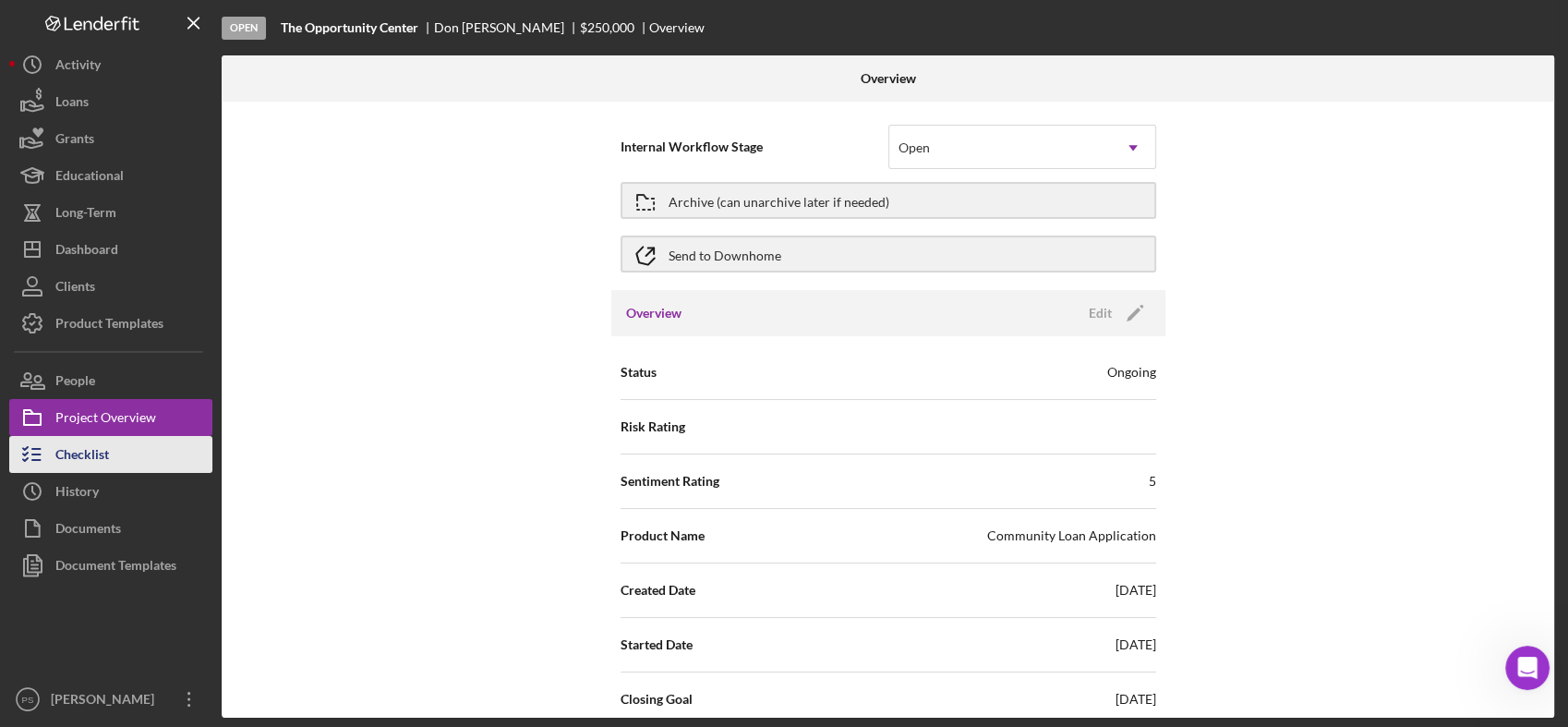
click at [124, 445] on button "Checklist" at bounding box center [111, 454] width 204 height 37
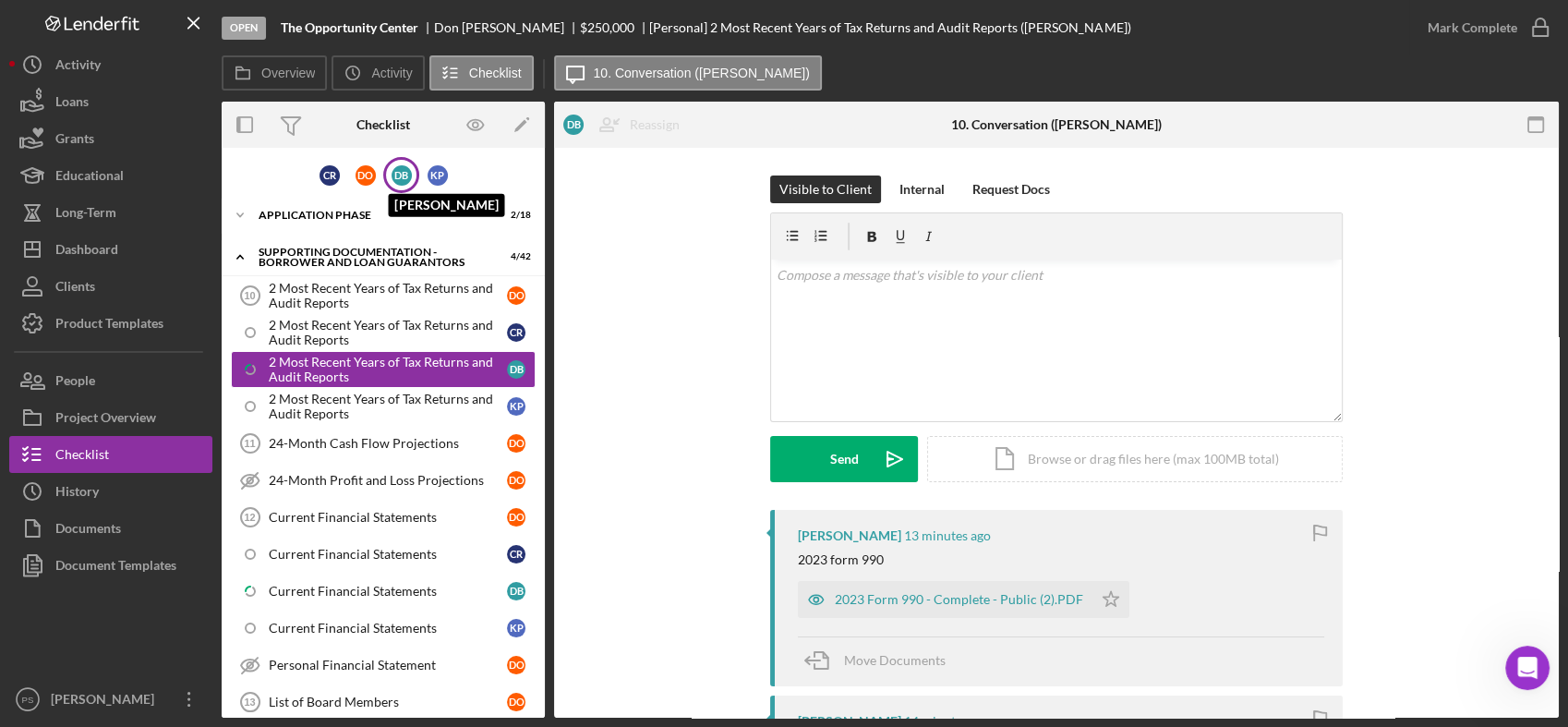
click at [401, 176] on div "D B" at bounding box center [401, 175] width 20 height 20
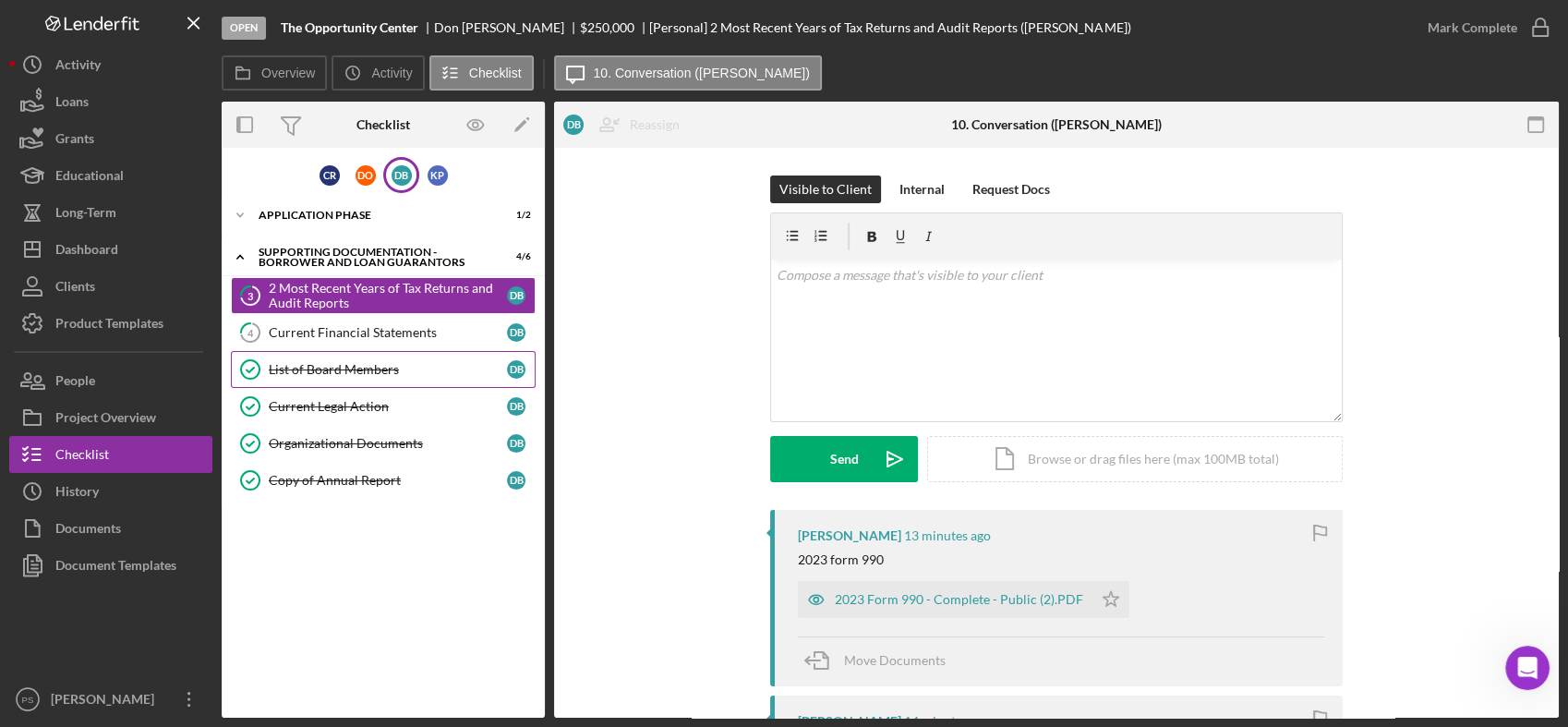
click at [353, 370] on div "List of Board Members" at bounding box center [387, 369] width 238 height 14
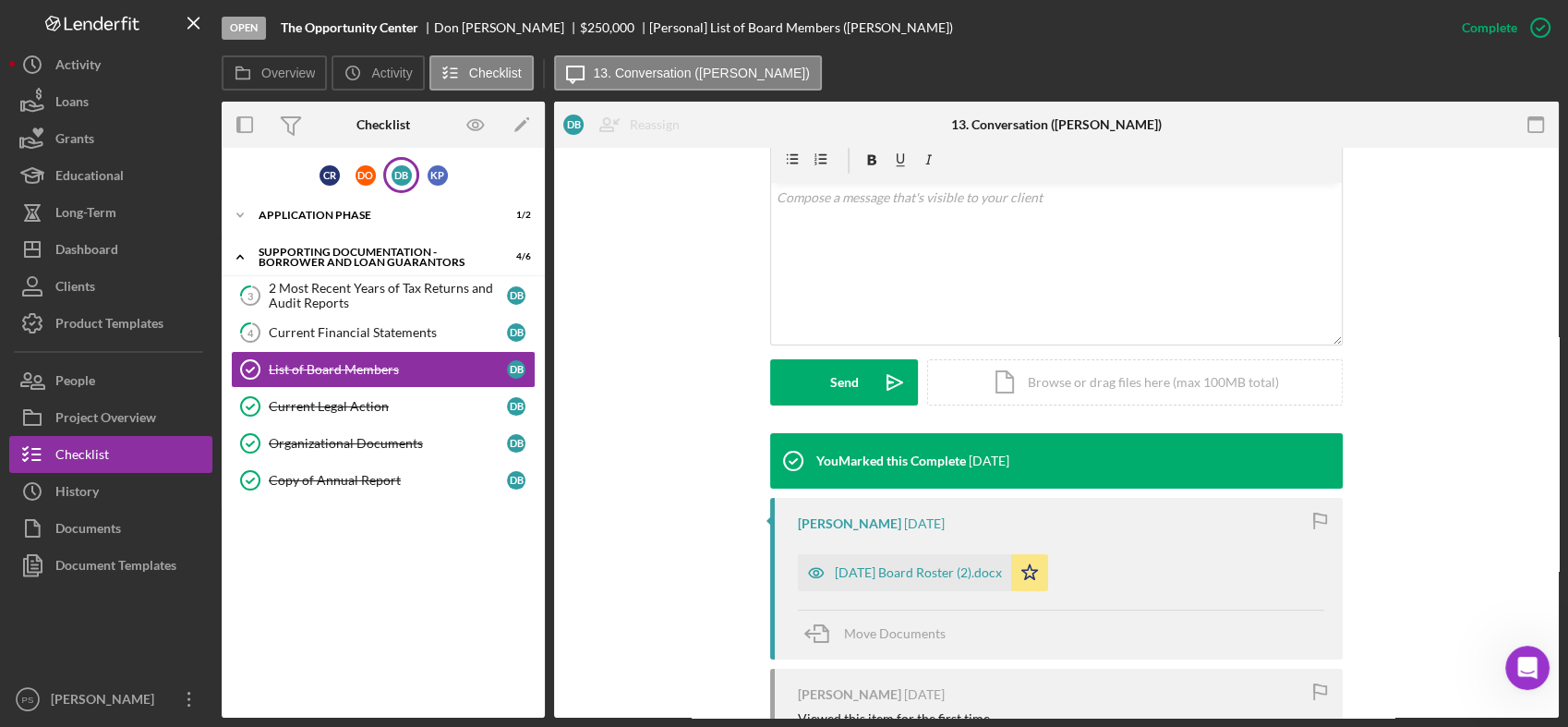
scroll to position [342, 0]
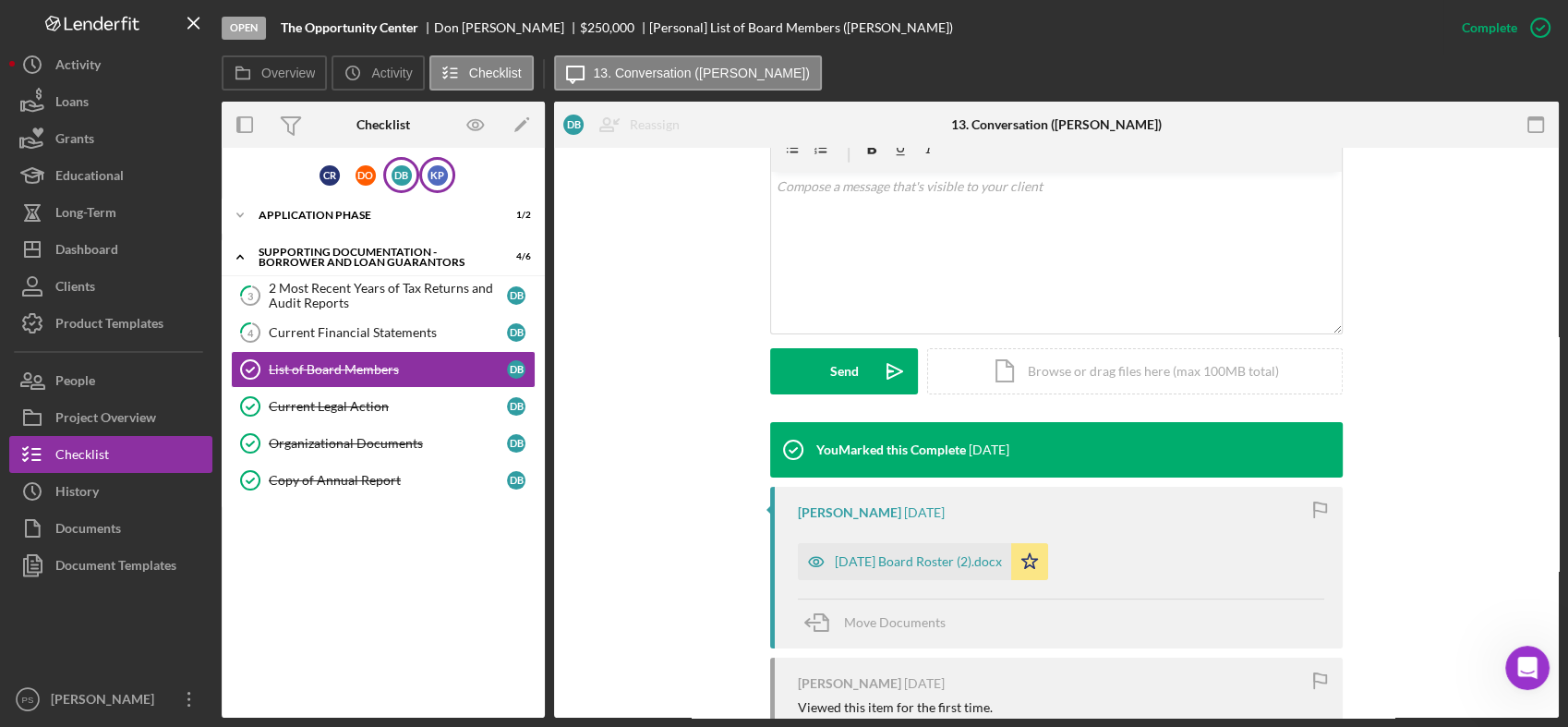
click at [435, 182] on div "K P" at bounding box center [437, 175] width 20 height 20
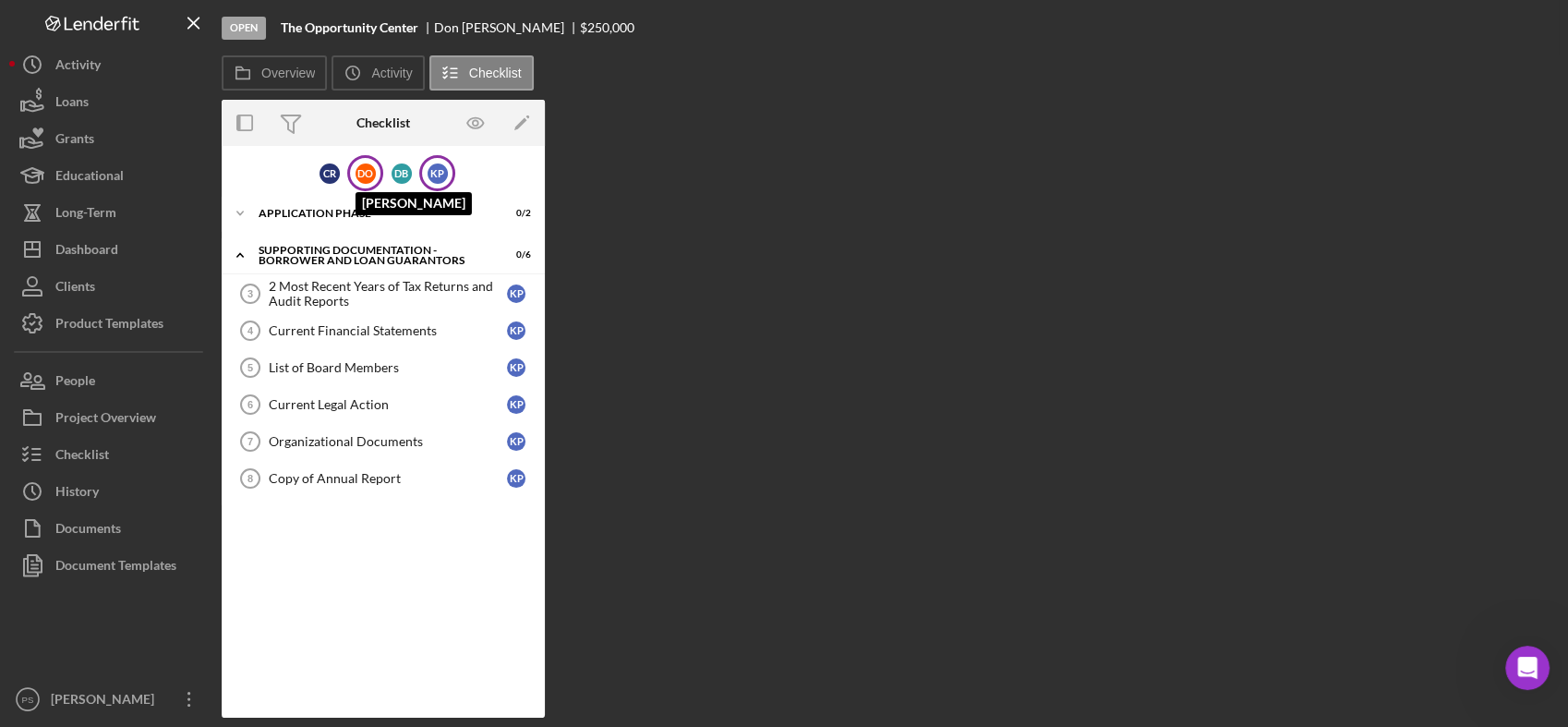
click at [363, 173] on div "D O" at bounding box center [365, 173] width 20 height 20
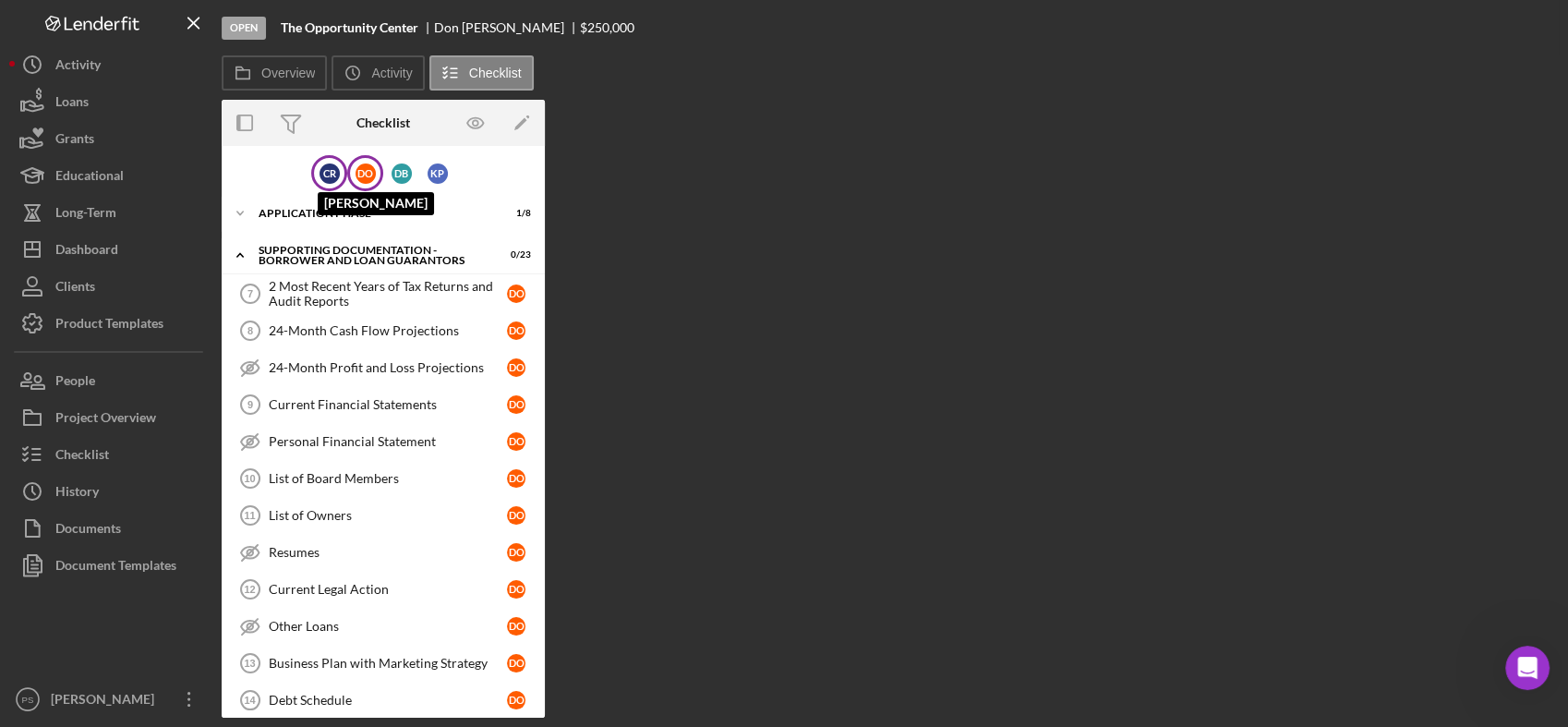
click at [329, 180] on div "C R" at bounding box center [329, 173] width 20 height 20
